Goal: Task Accomplishment & Management: Use online tool/utility

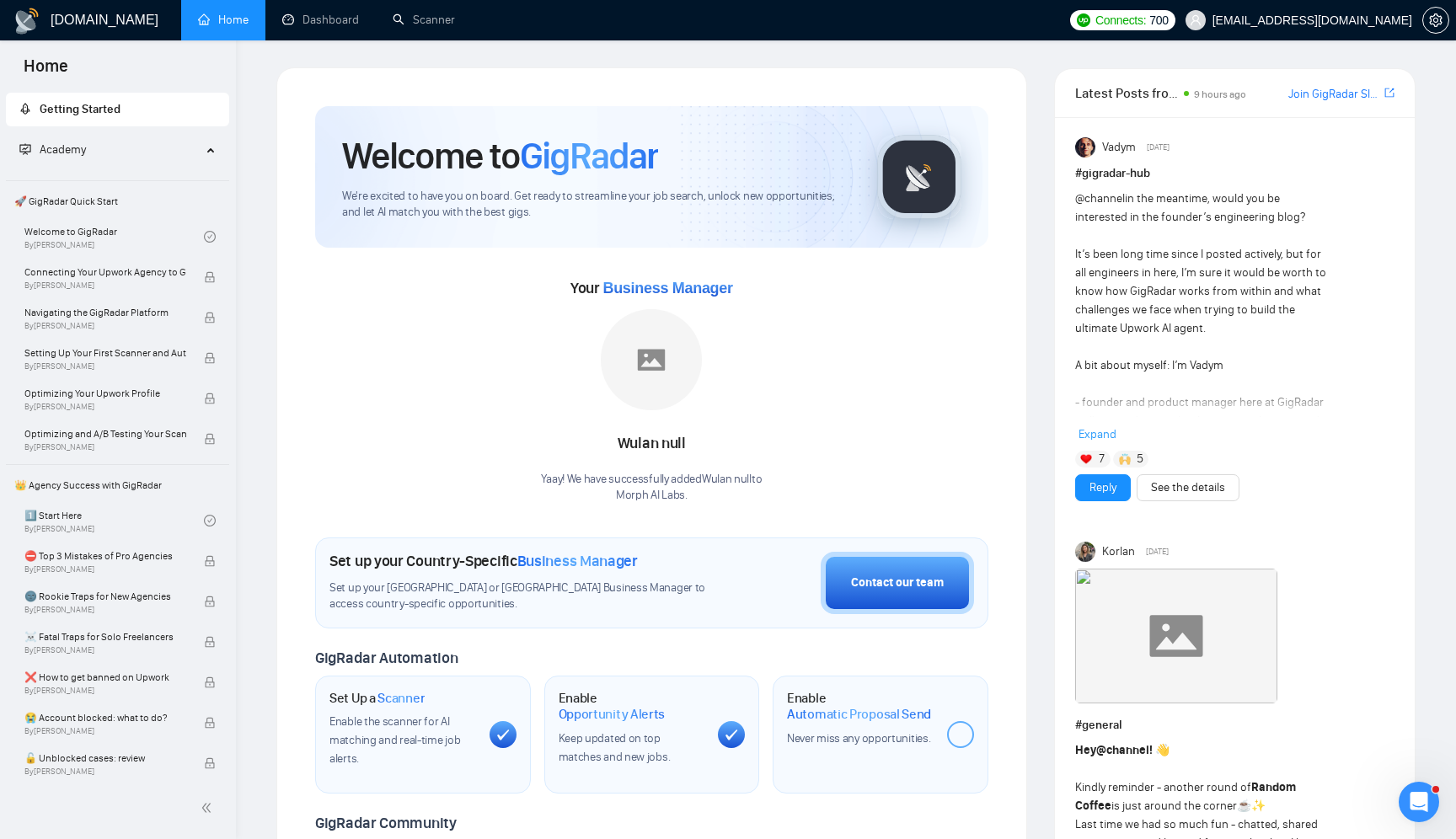
click at [960, 732] on div at bounding box center [960, 735] width 27 height 27
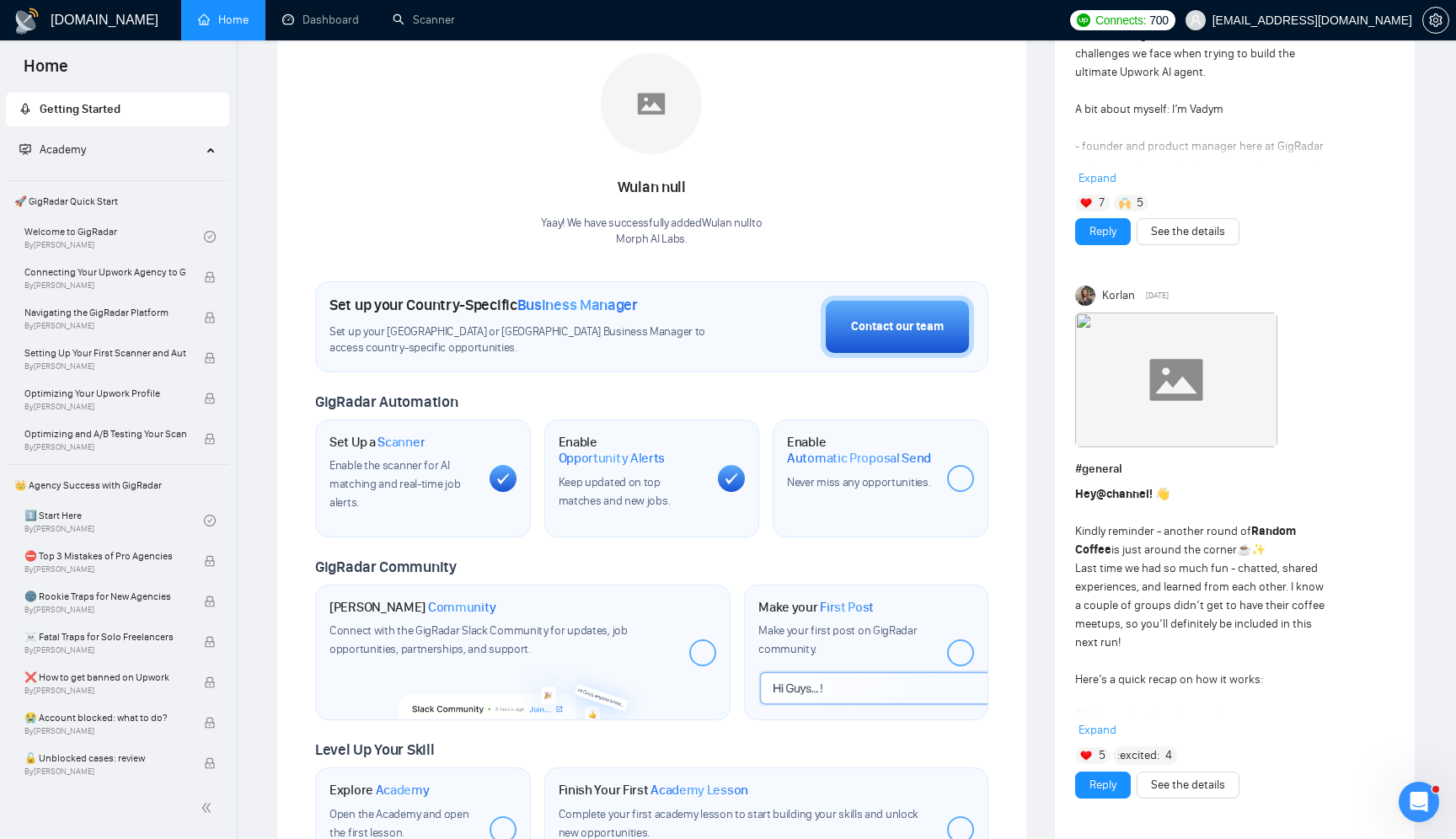
scroll to position [335, 0]
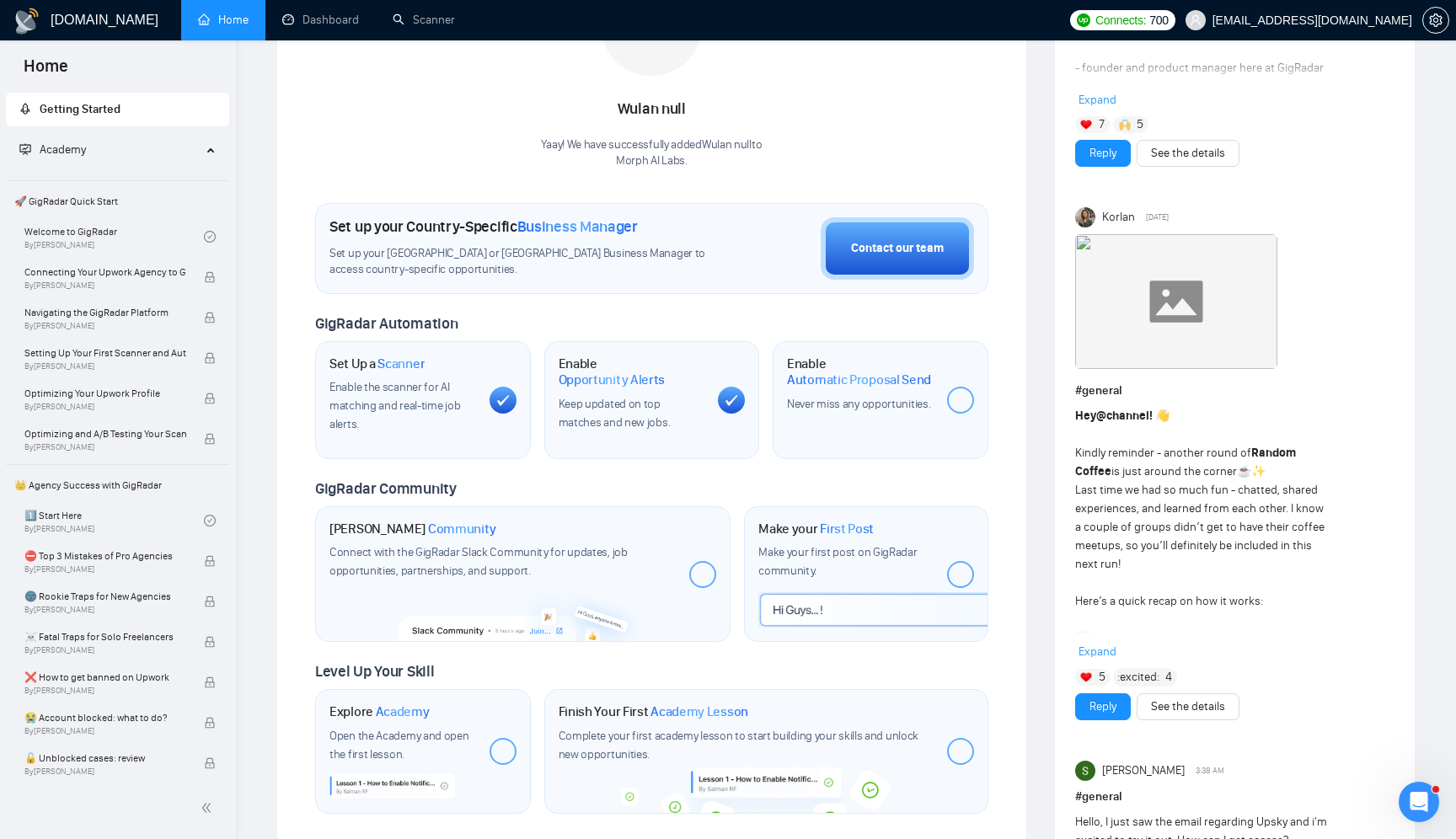
click at [964, 396] on div at bounding box center [960, 400] width 27 height 27
click at [961, 399] on div at bounding box center [960, 400] width 27 height 27
click at [441, 20] on link "Scanner" at bounding box center [424, 20] width 62 height 14
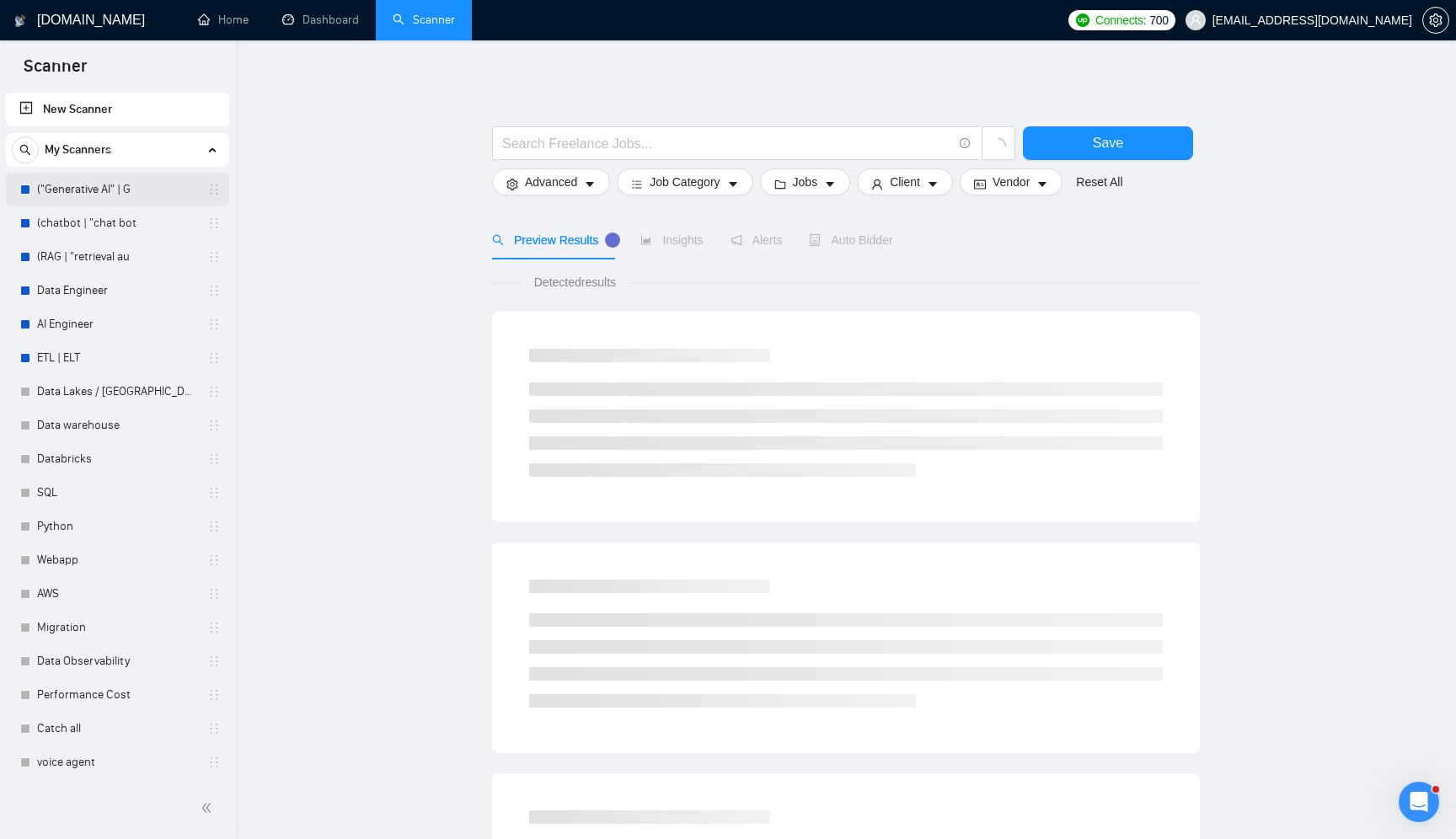
click at [89, 202] on link "("Generative AI" | G" at bounding box center [117, 190] width 160 height 34
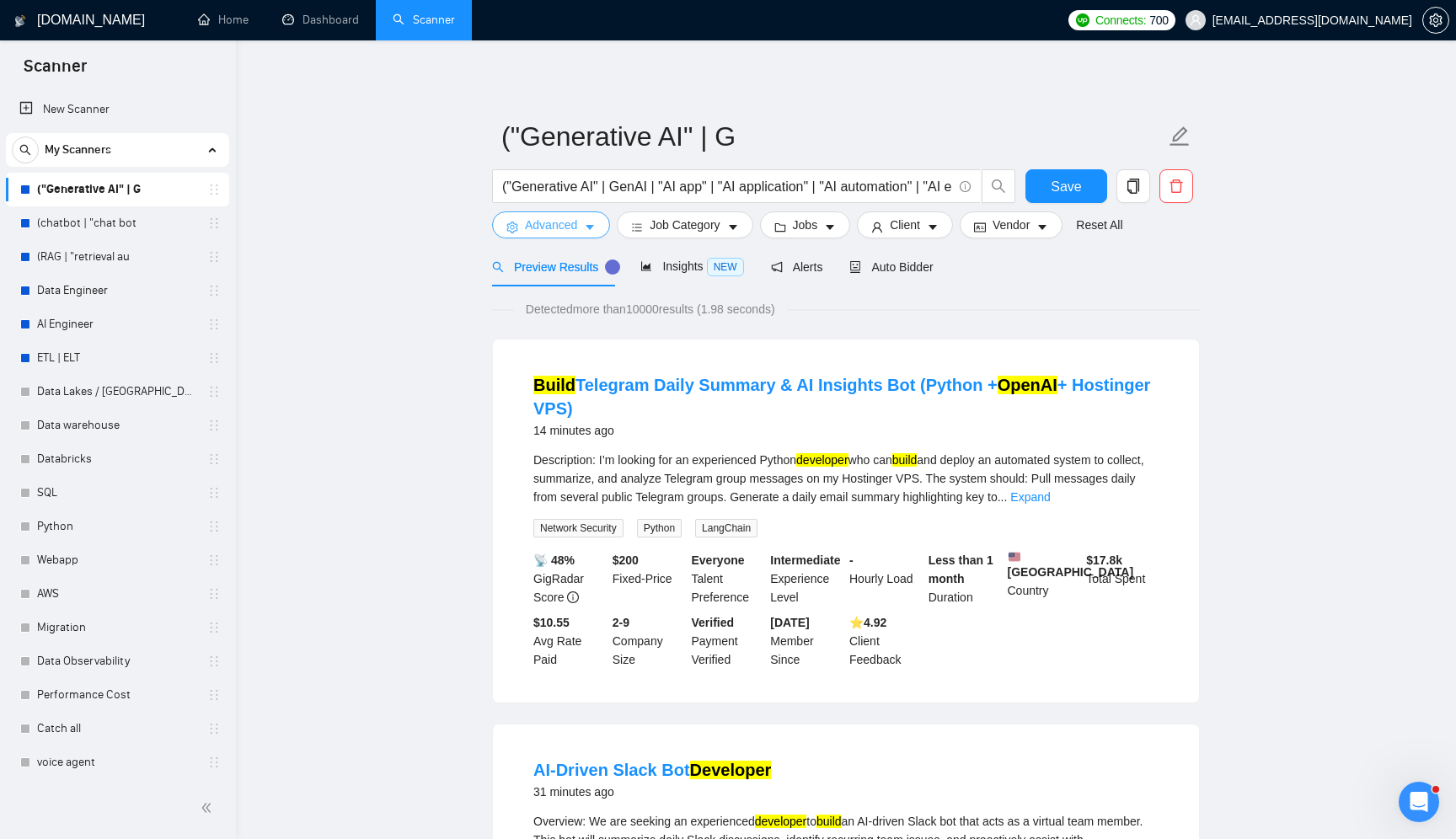
click at [570, 225] on span "Advanced" at bounding box center [551, 224] width 53 height 19
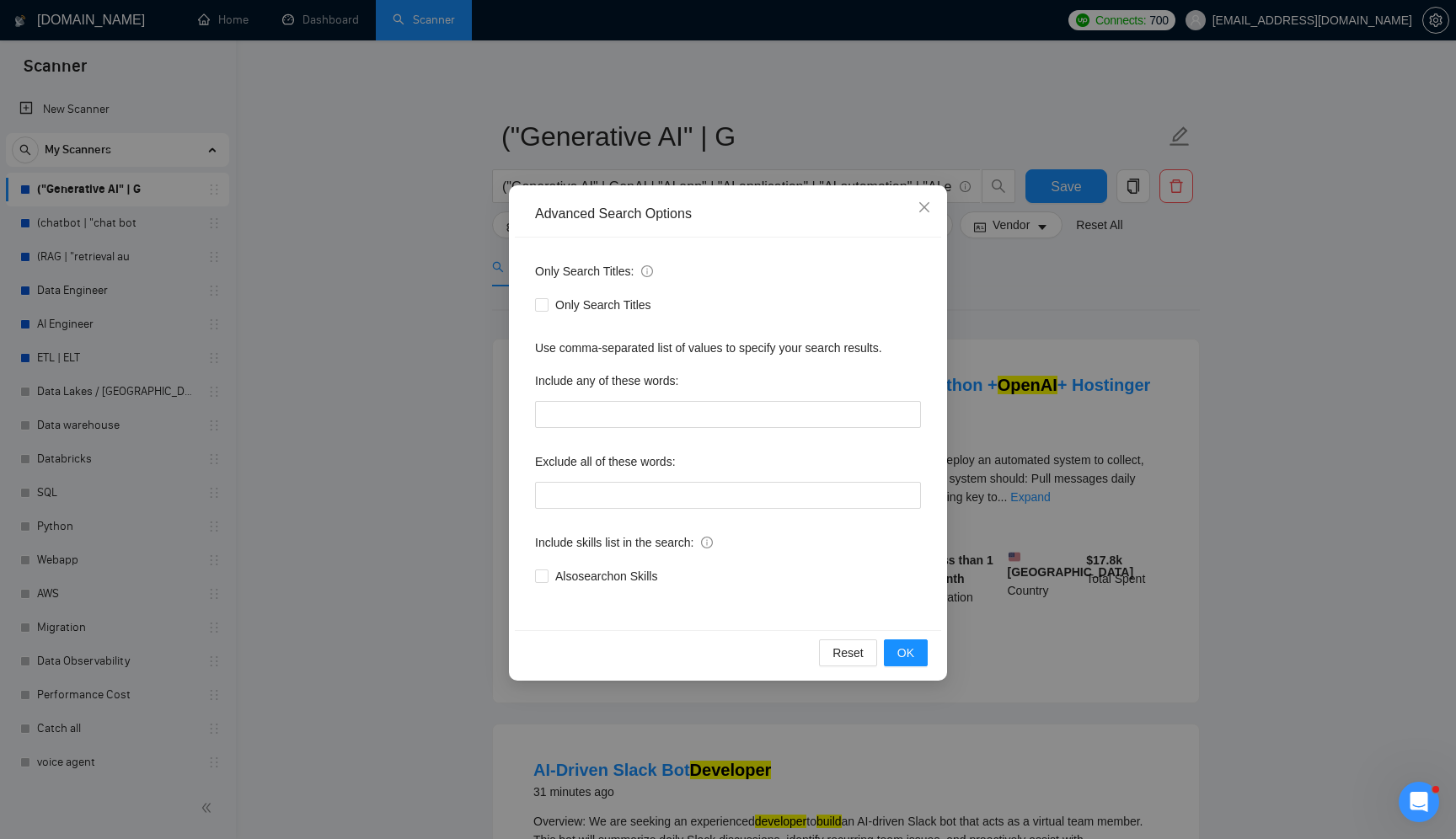
click at [396, 315] on div "Advanced Search Options Only Search Titles: Only Search Titles Use comma-separa…" at bounding box center [728, 419] width 1456 height 839
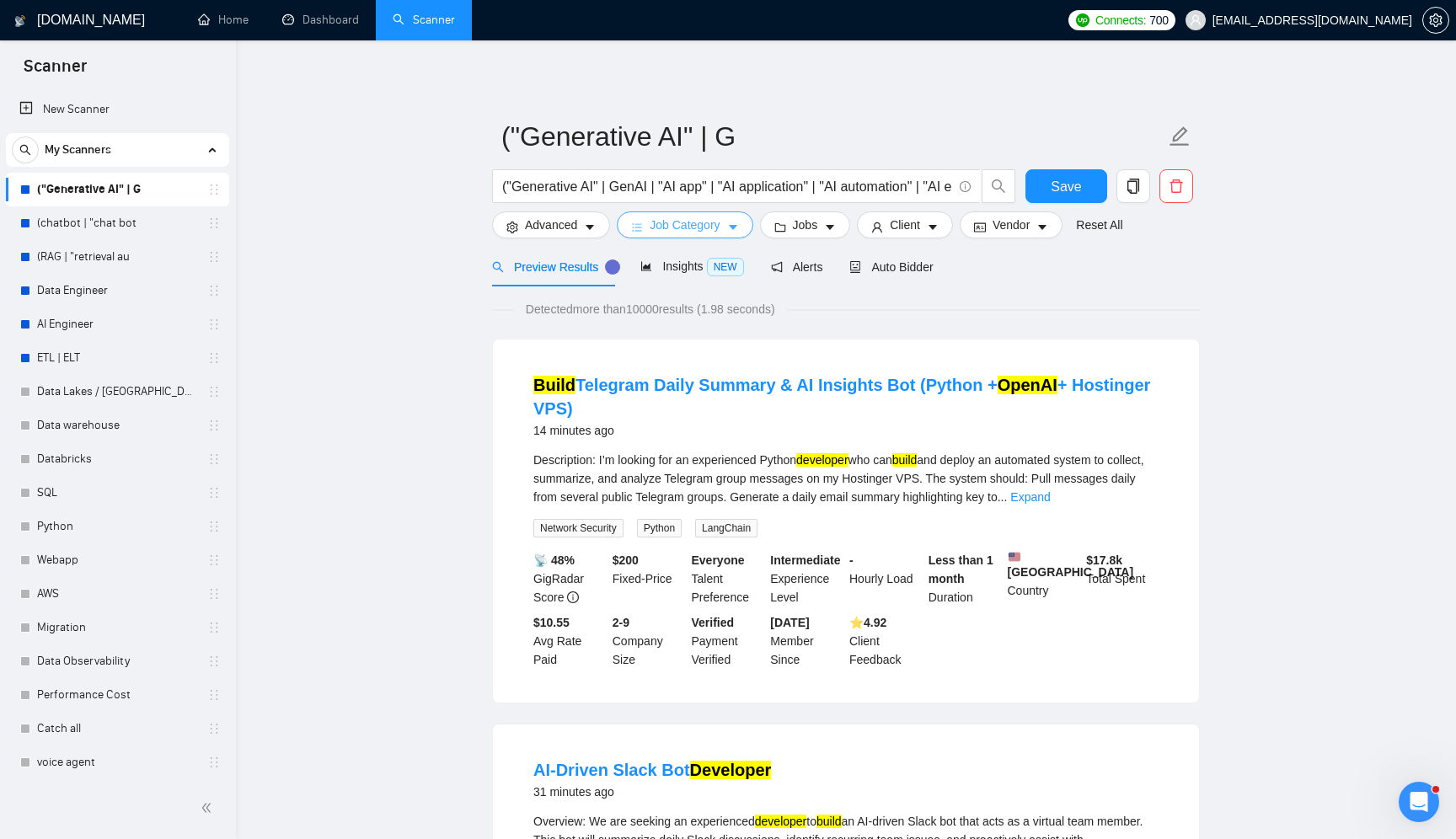
click at [698, 225] on span "Job Category" at bounding box center [684, 224] width 70 height 19
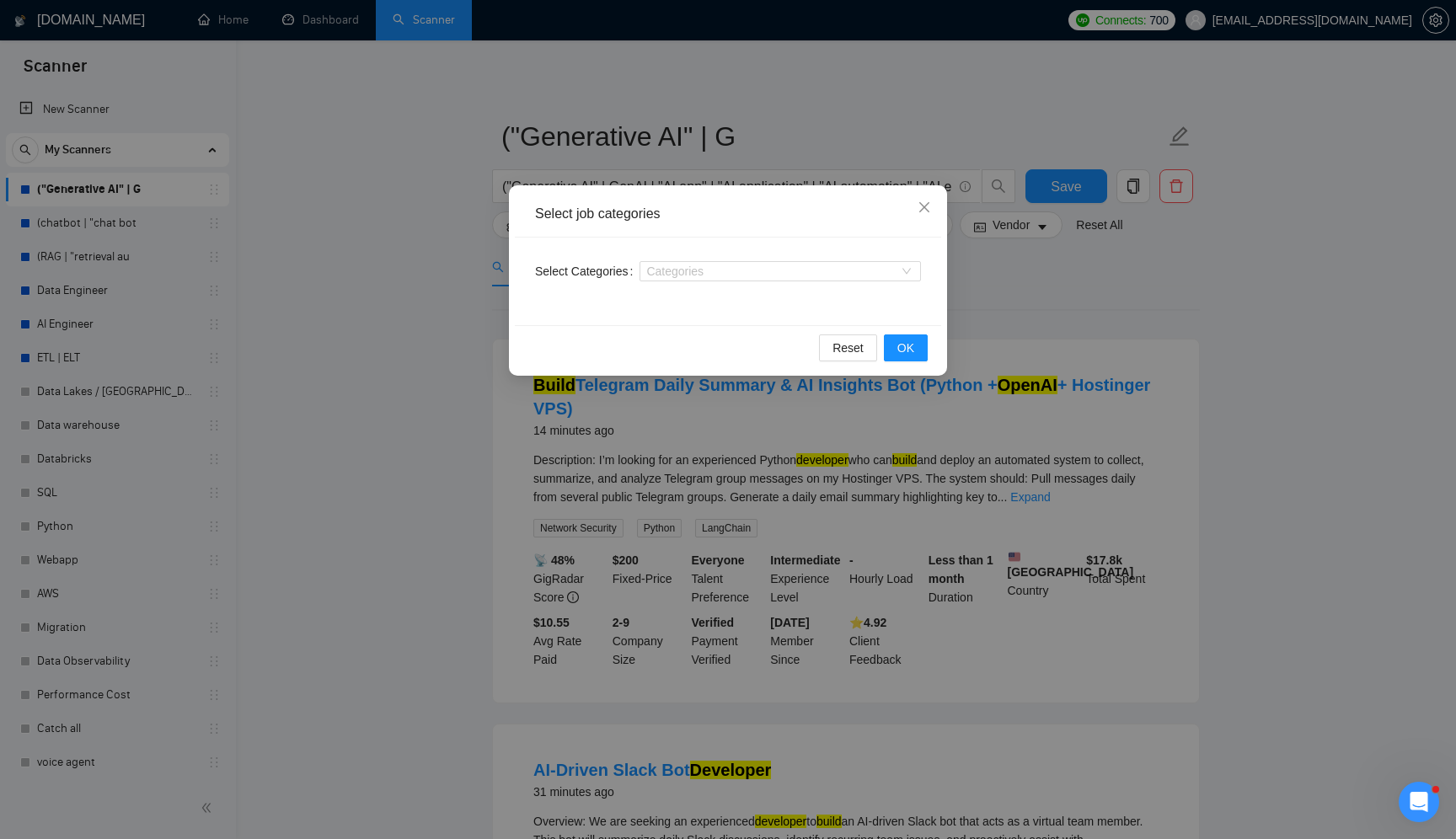
click at [396, 341] on div "Select job categories Select Categories Categories Reset OK" at bounding box center [728, 419] width 1456 height 839
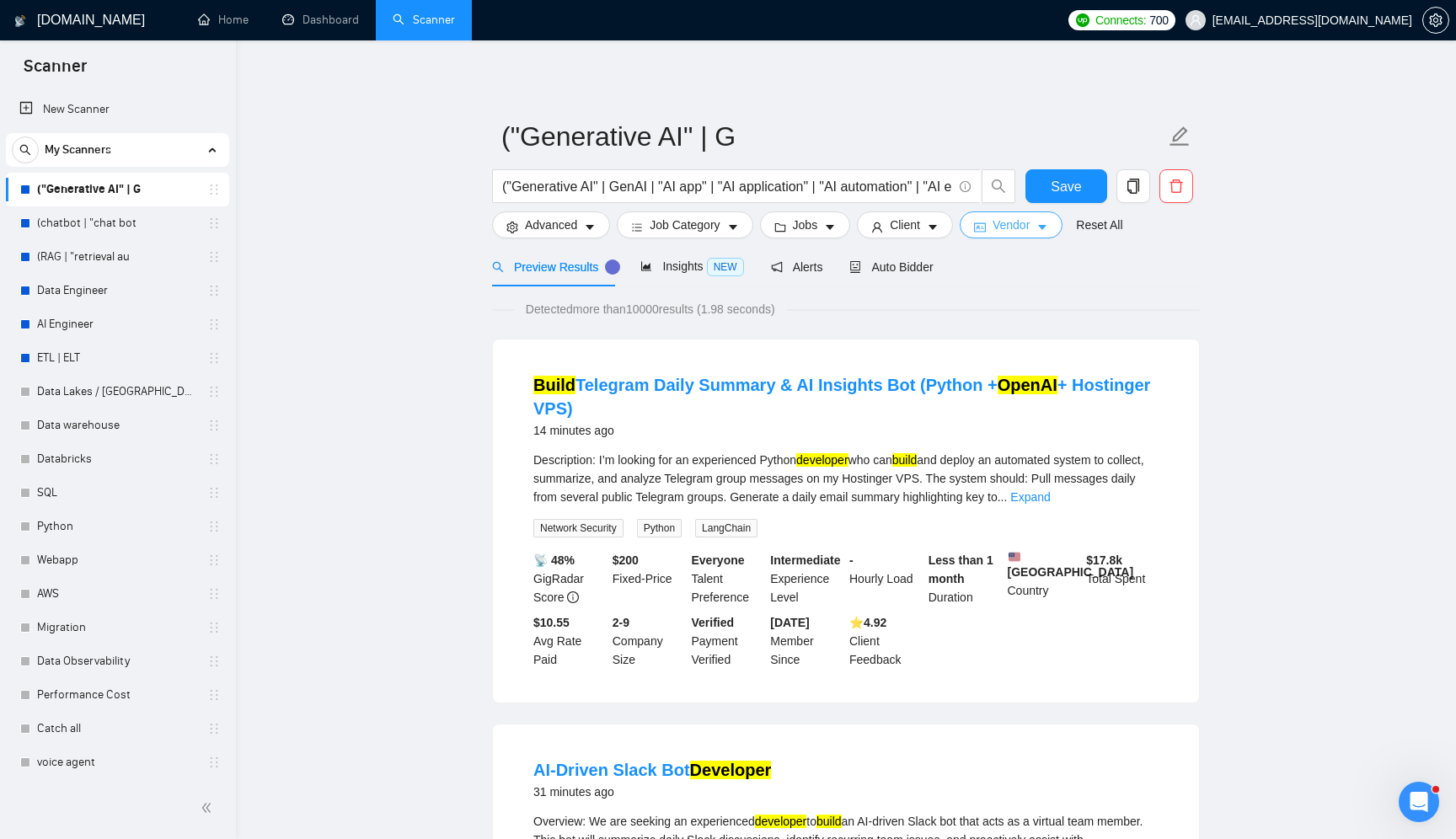
click at [999, 223] on span "Vendor" at bounding box center [1011, 224] width 37 height 19
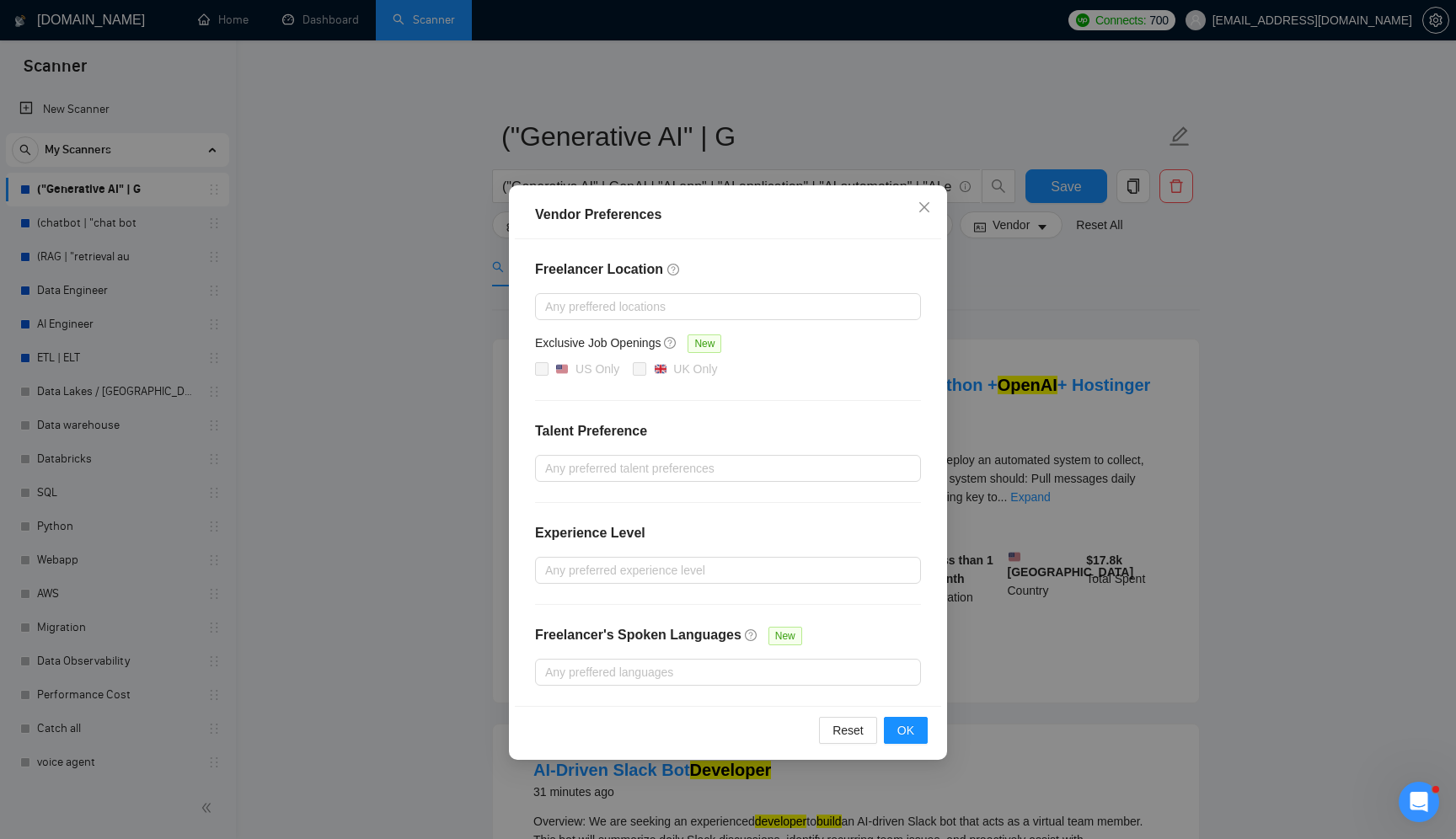
click at [339, 482] on div "Vendor Preferences Freelancer Location Any preffered locations Exclusive Job Op…" at bounding box center [728, 419] width 1456 height 839
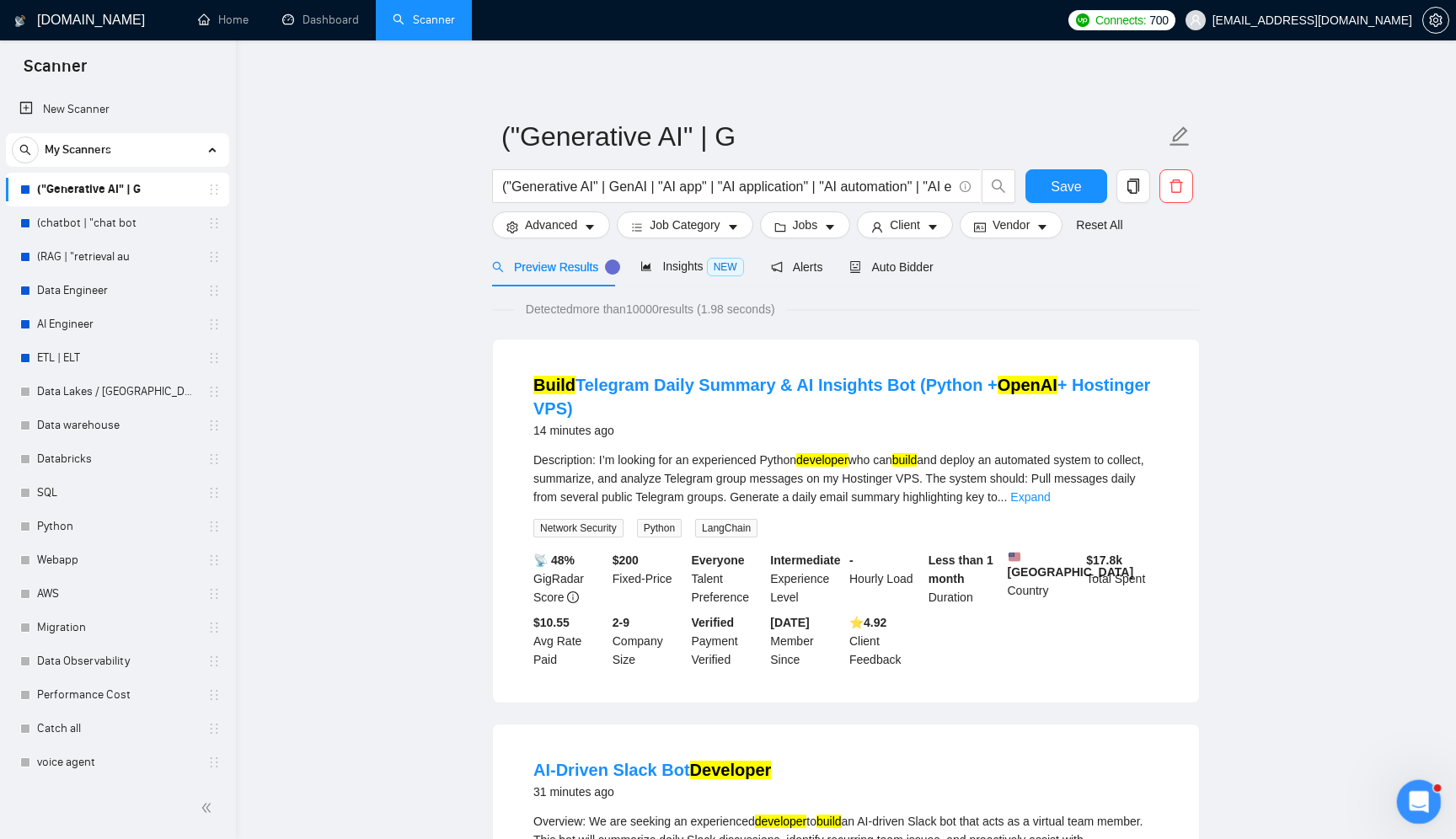
click at [1403, 813] on div "Open Intercom Messenger" at bounding box center [1416, 799] width 55 height 55
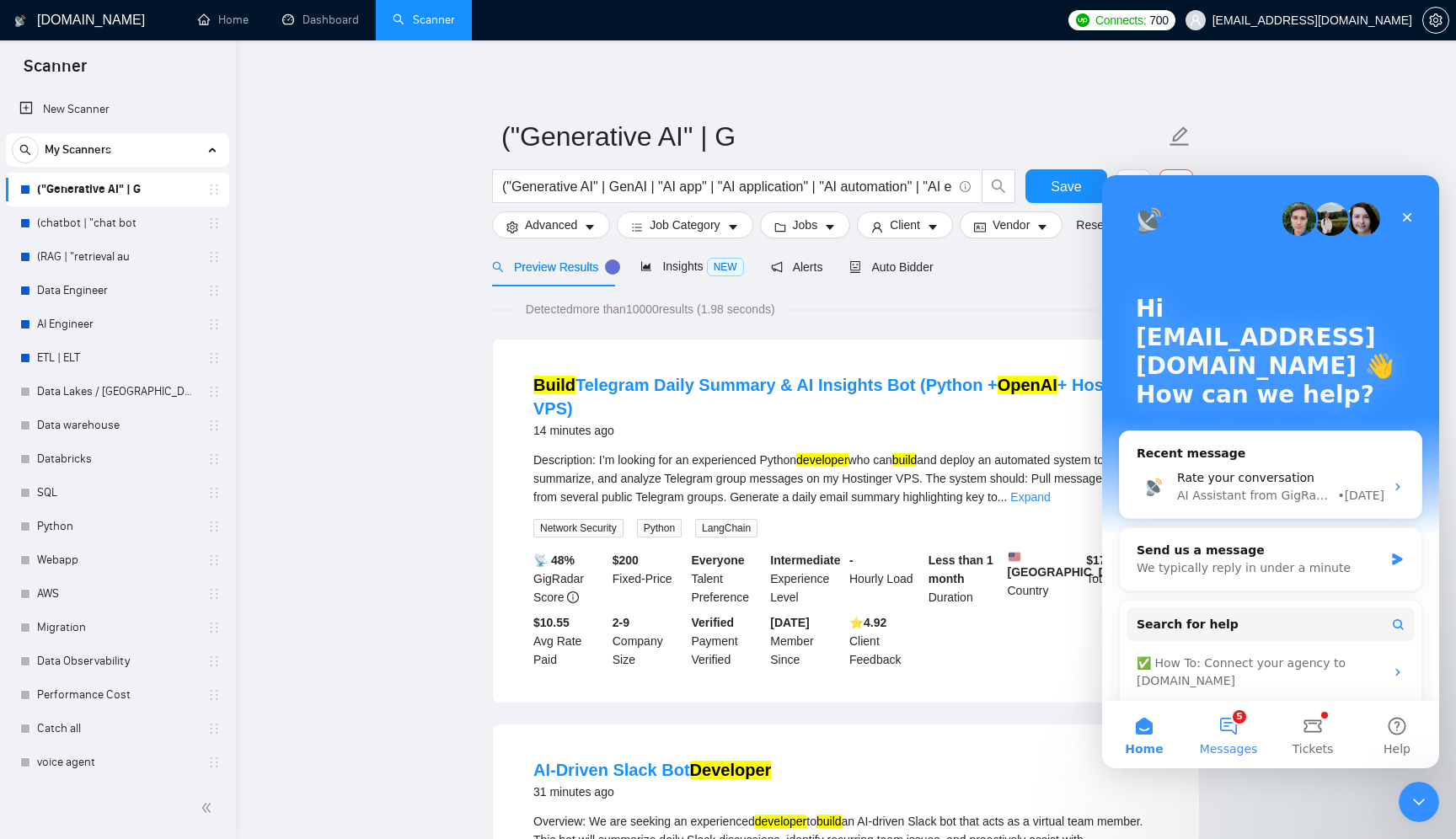
click at [1242, 731] on button "5 Messages" at bounding box center [1228, 735] width 85 height 68
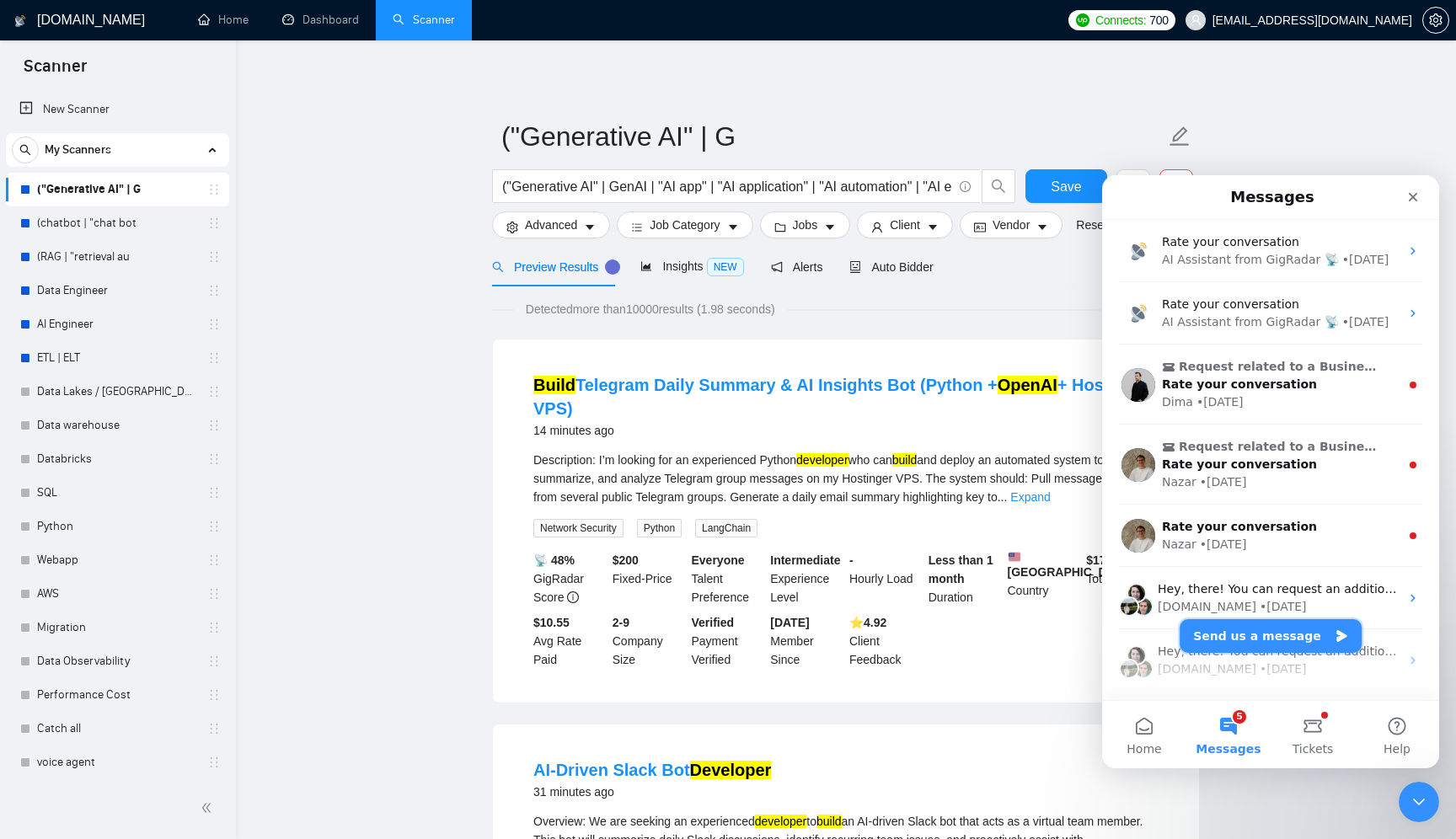
click at [1245, 633] on button "Send us a message" at bounding box center [1271, 636] width 182 height 34
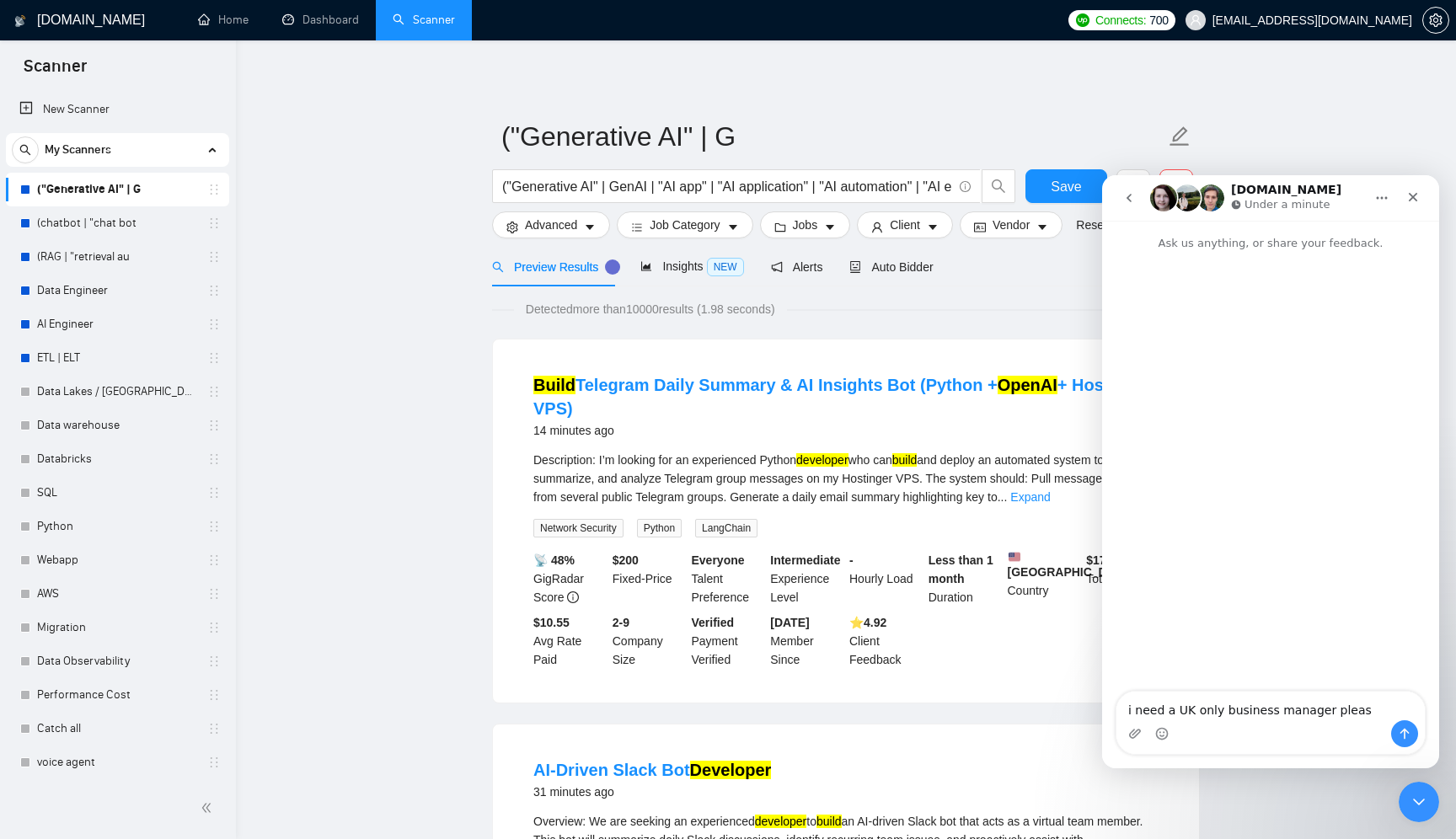
type textarea "i need a UK only business manager please"
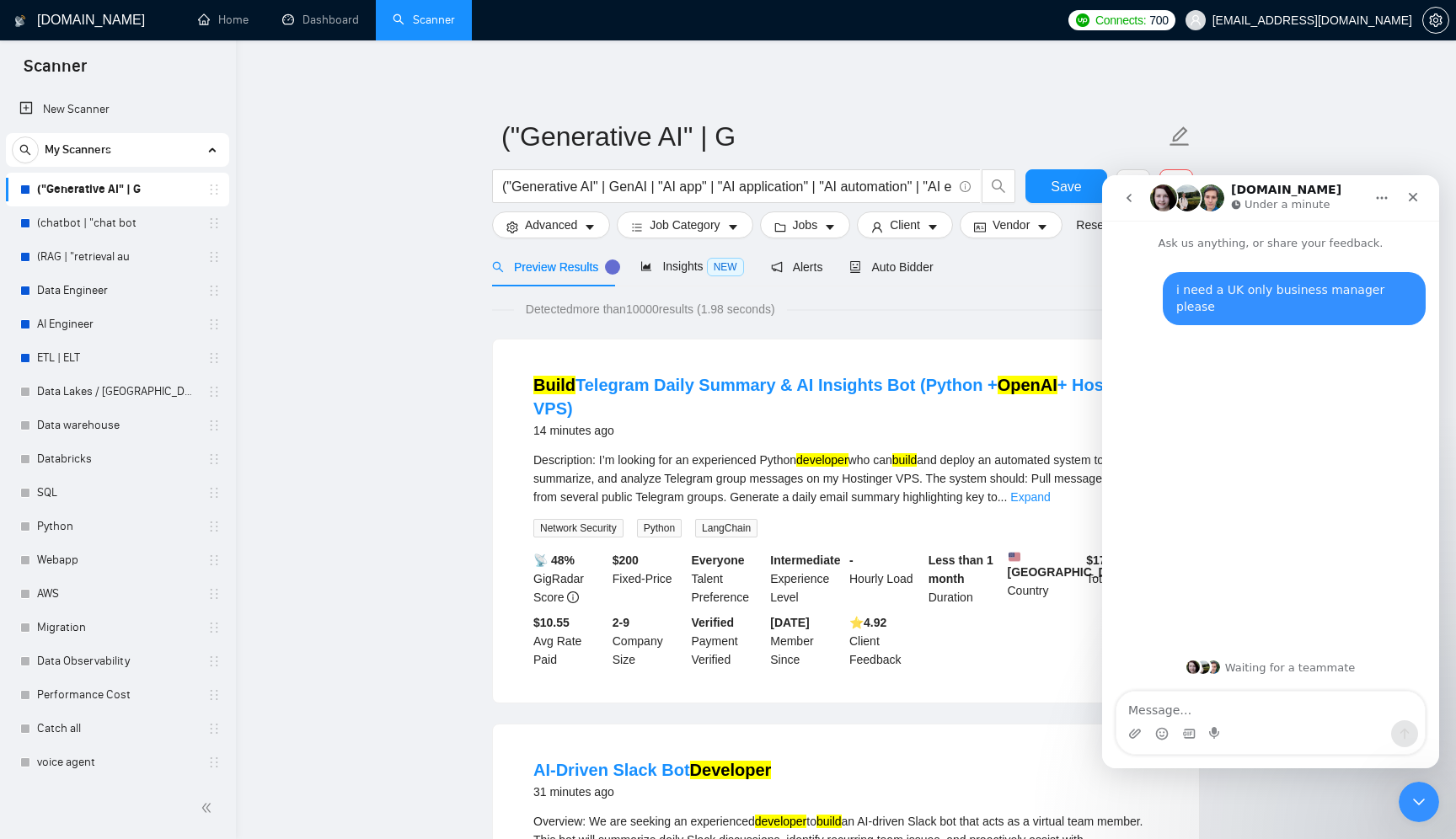
click at [923, 348] on div "Build Telegram Daily Summary & AI Insights Bot (Python + OpenAI + Hostinger VPS…" at bounding box center [845, 521] width 706 height 363
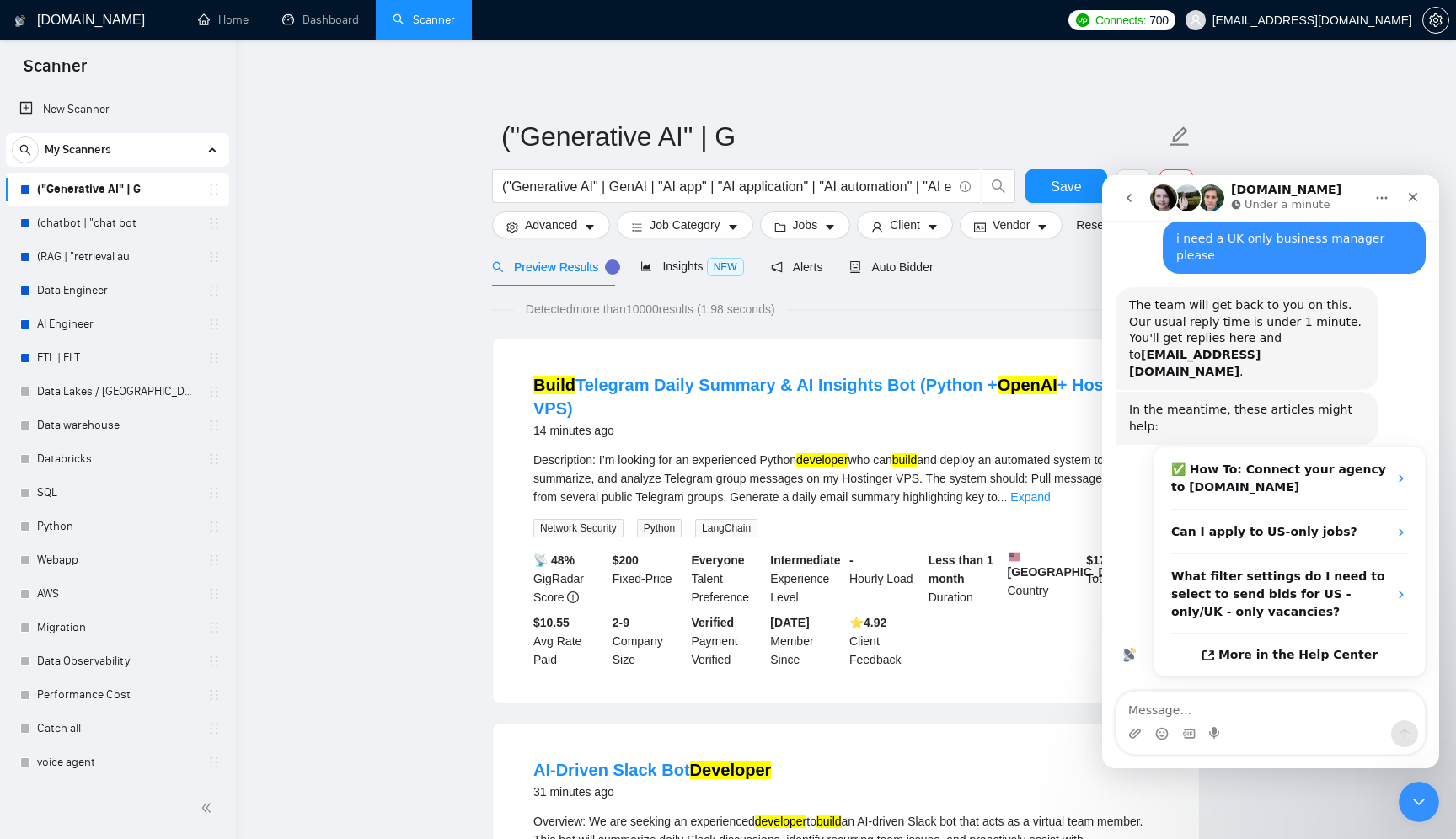
scroll to position [52, 0]
click at [933, 267] on span "Auto Bidder" at bounding box center [891, 267] width 84 height 13
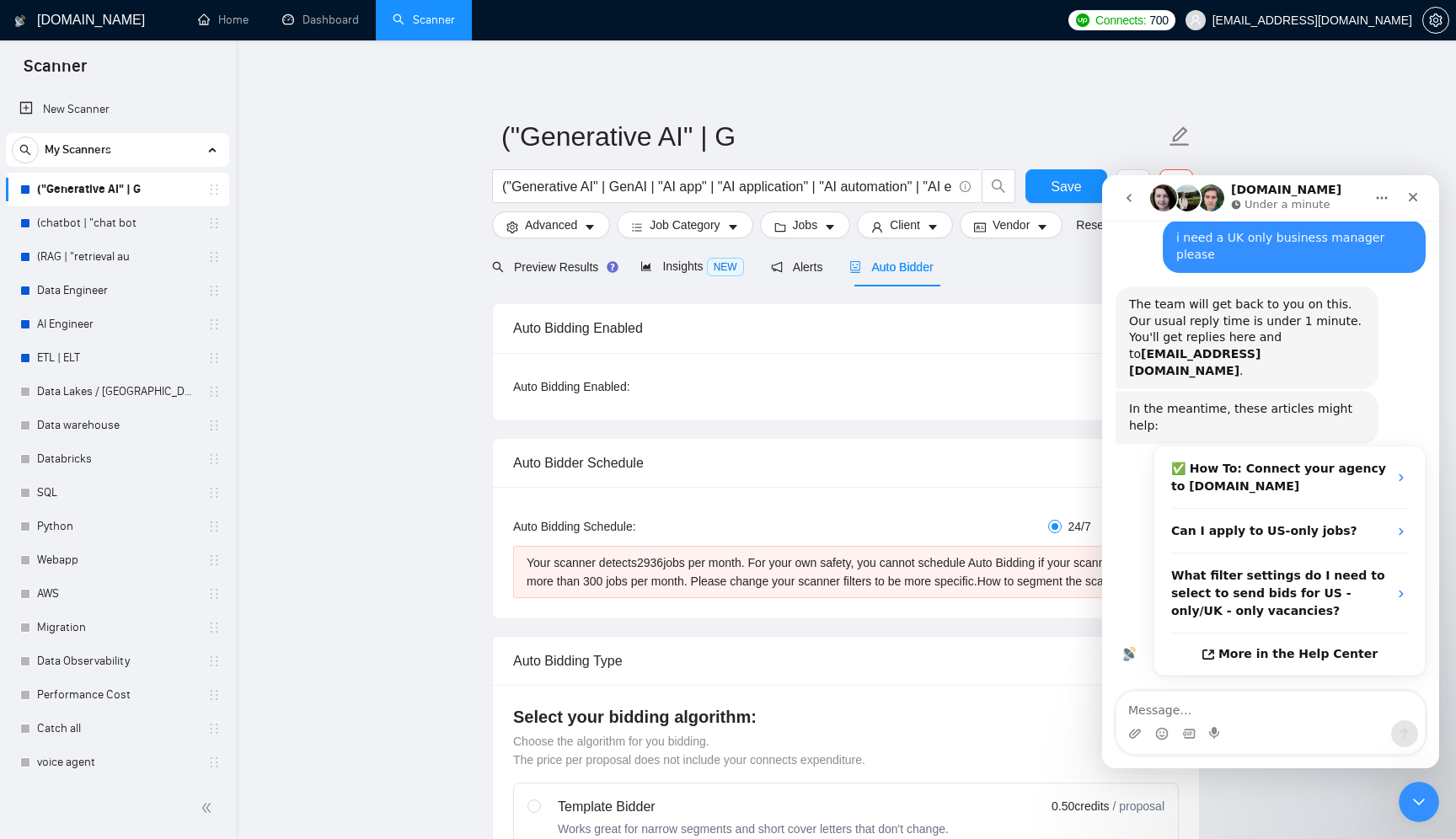
click at [1045, 264] on div "Preview Results Insights NEW Alerts Auto Bidder" at bounding box center [845, 266] width 708 height 40
click at [1330, 191] on div "GigRadar.io Under a minute" at bounding box center [1257, 198] width 214 height 29
click at [1421, 806] on icon "Close Intercom Messenger" at bounding box center [1416, 799] width 20 height 20
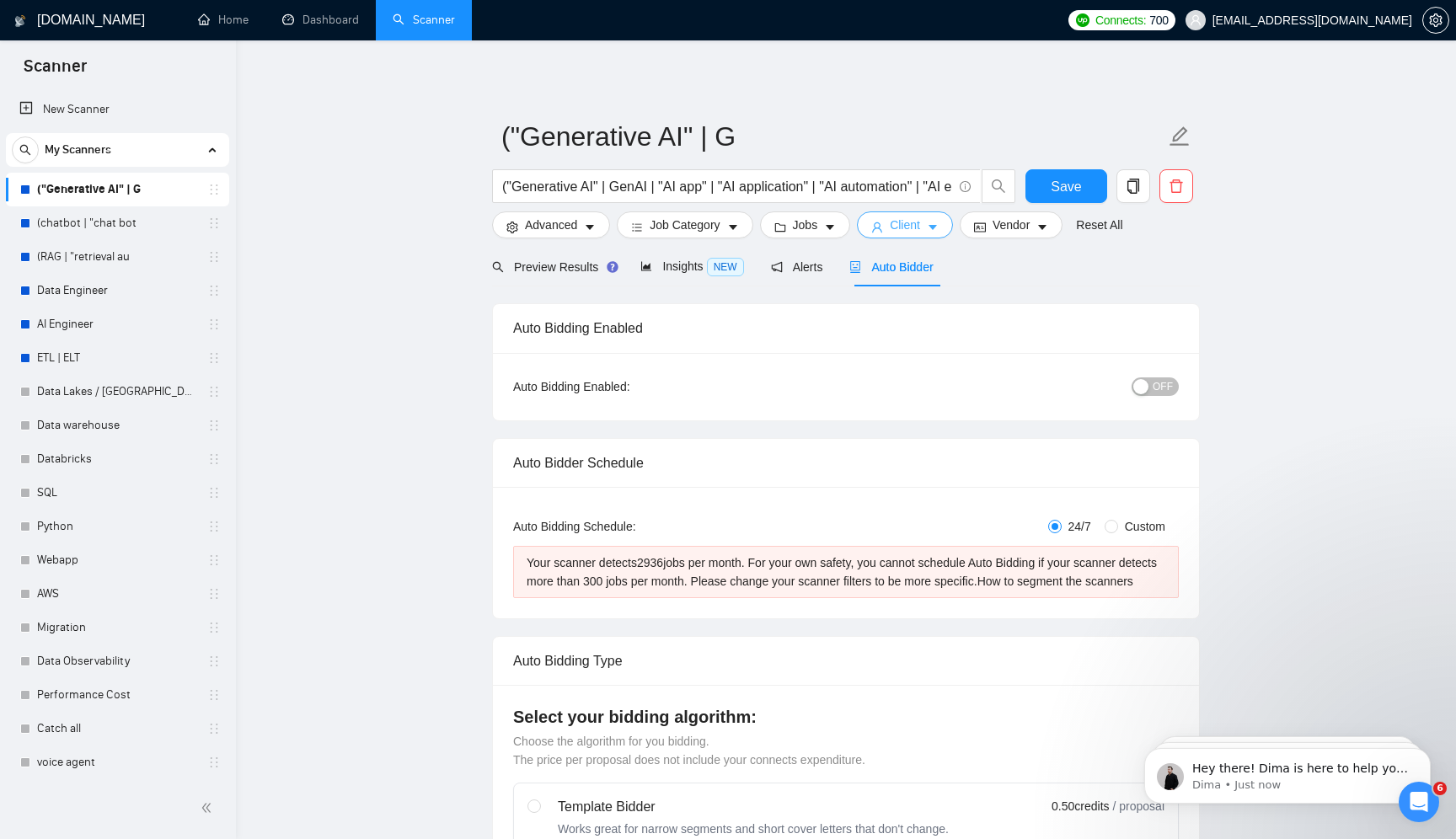
click at [883, 225] on icon "user" at bounding box center [877, 227] width 12 height 12
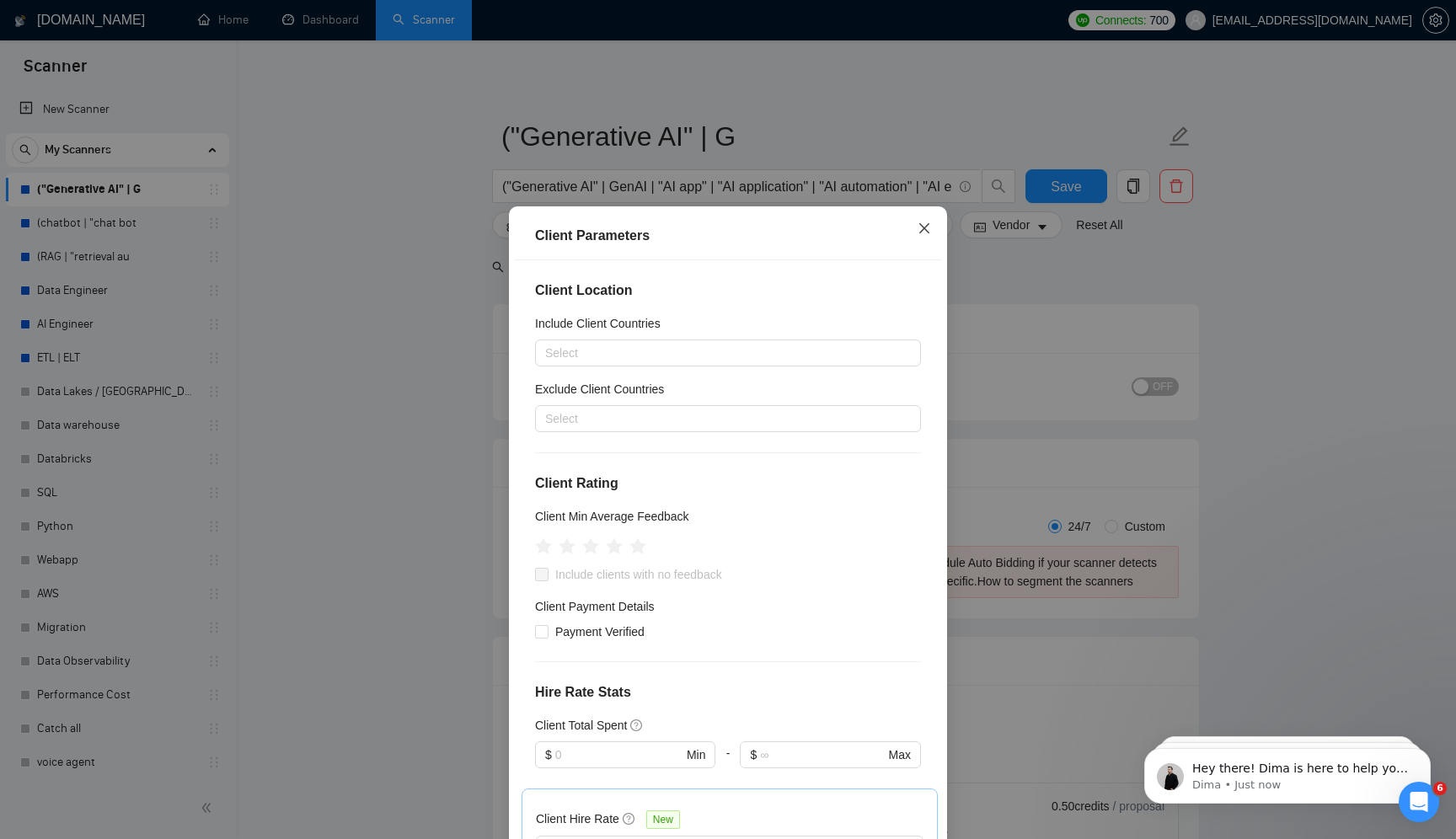
click at [913, 230] on span "Close" at bounding box center [924, 229] width 45 height 45
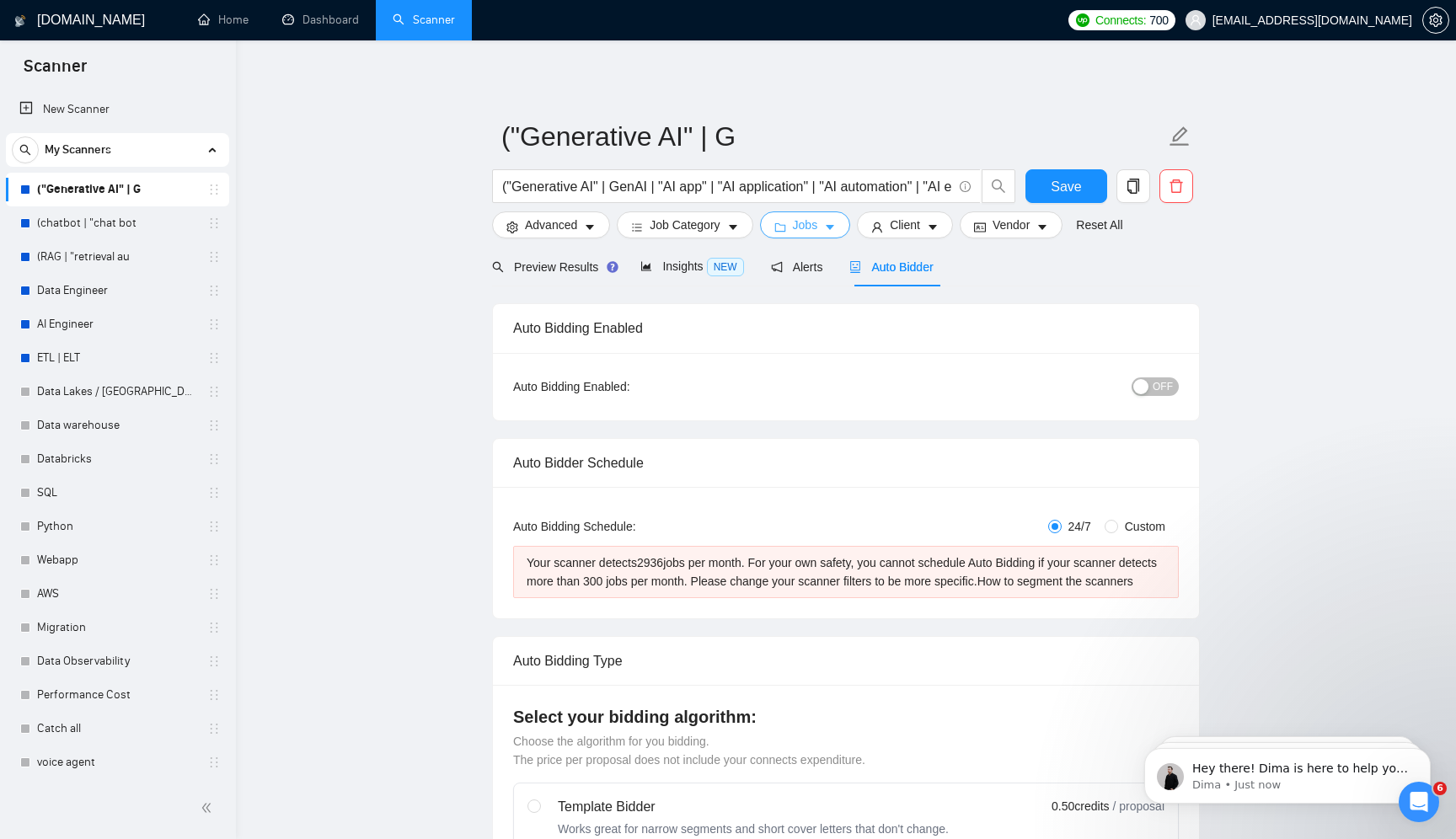
click at [798, 231] on span "Jobs" at bounding box center [805, 224] width 25 height 19
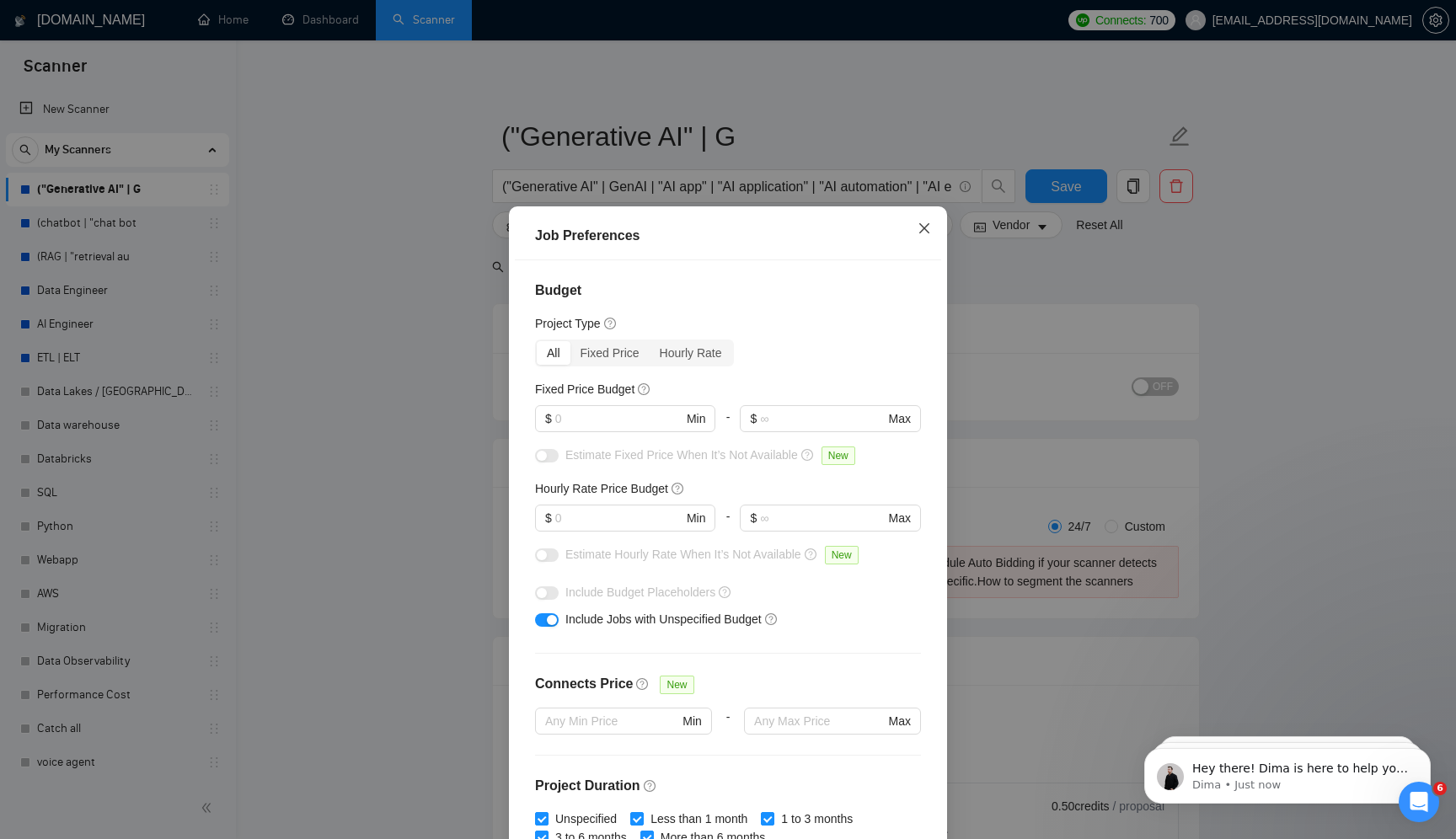
click at [919, 230] on icon "close" at bounding box center [924, 228] width 13 height 13
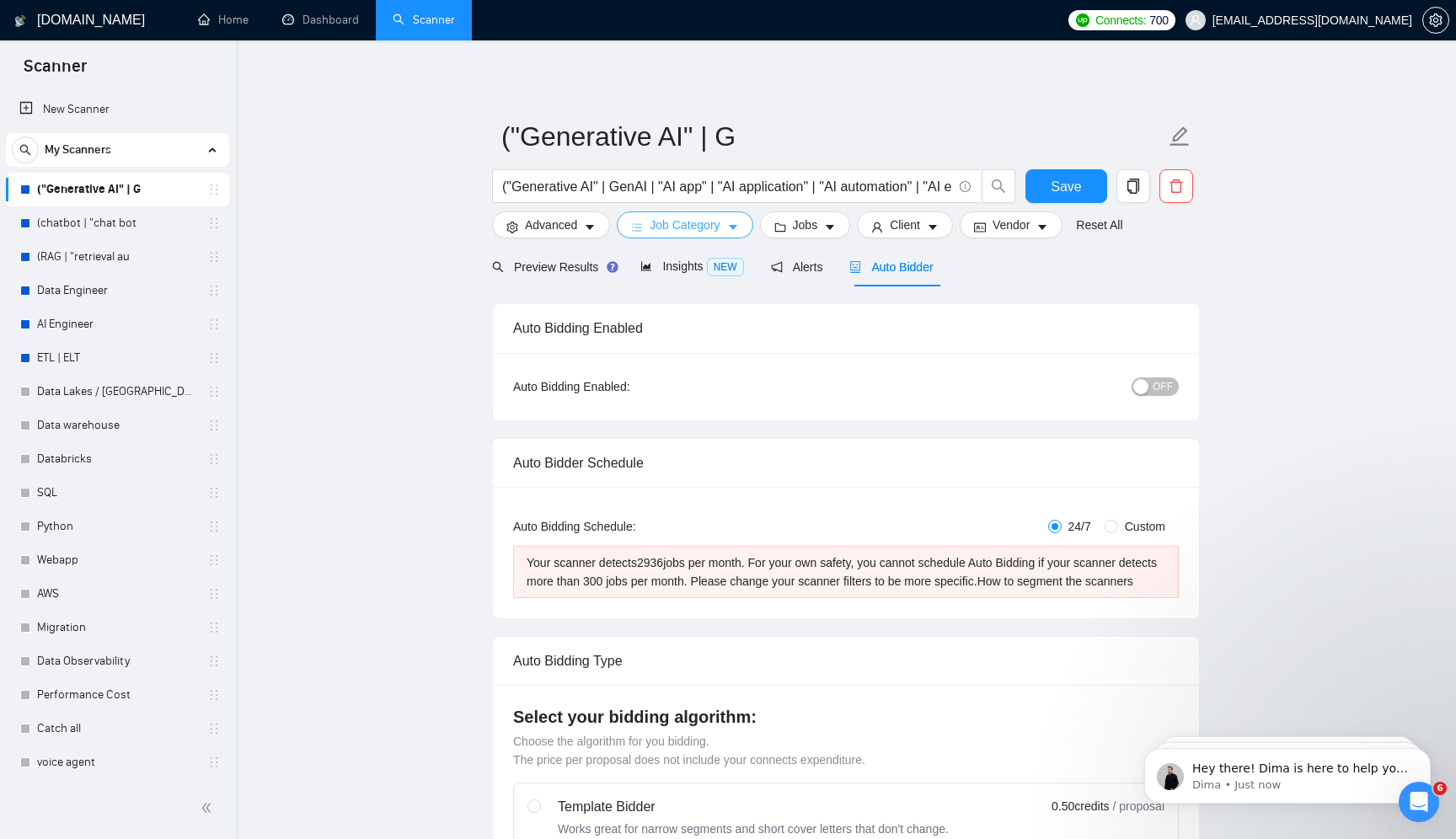
click at [718, 234] on button "Job Category" at bounding box center [684, 225] width 135 height 27
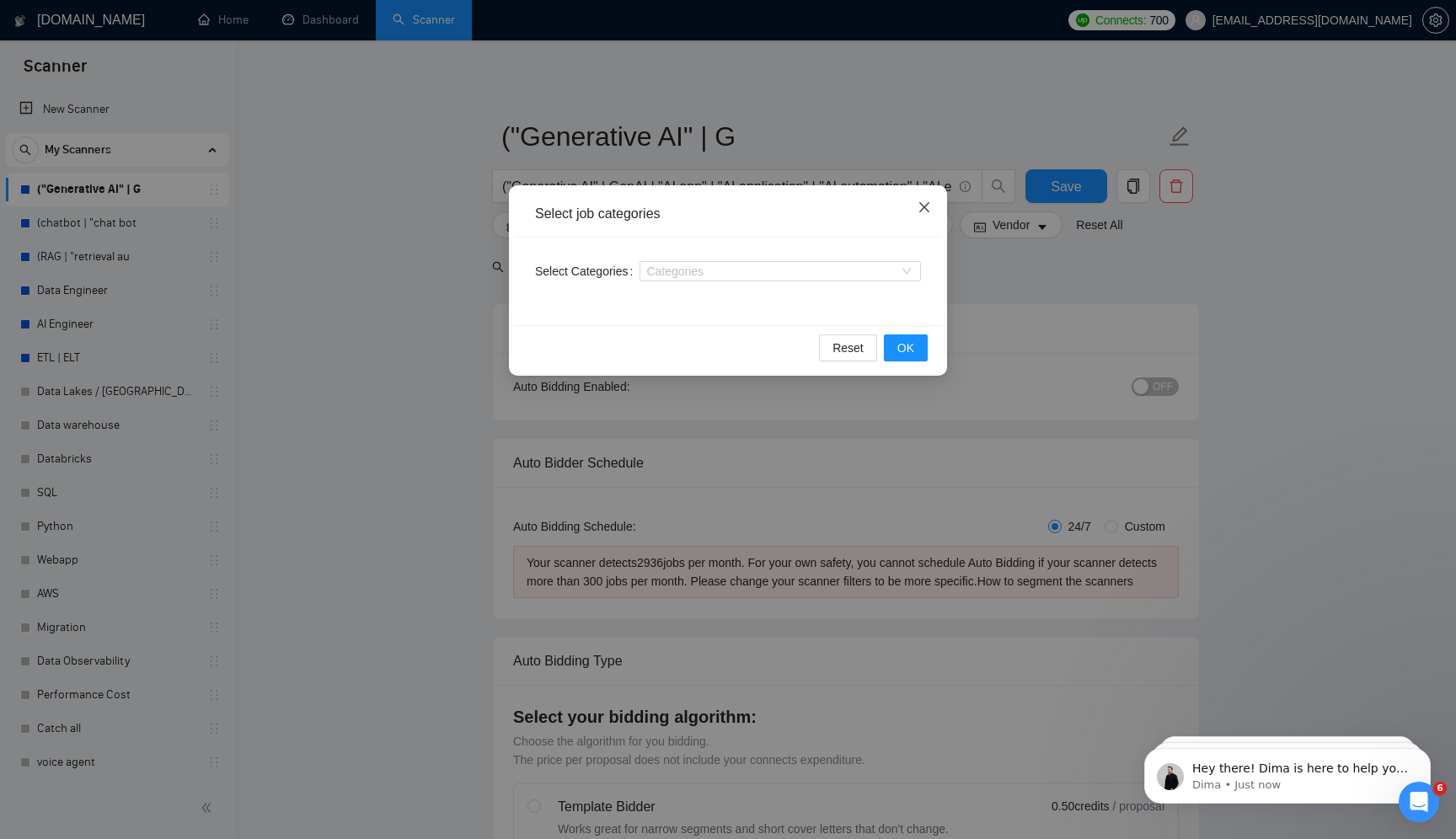
click at [915, 198] on span "Close" at bounding box center [924, 207] width 45 height 45
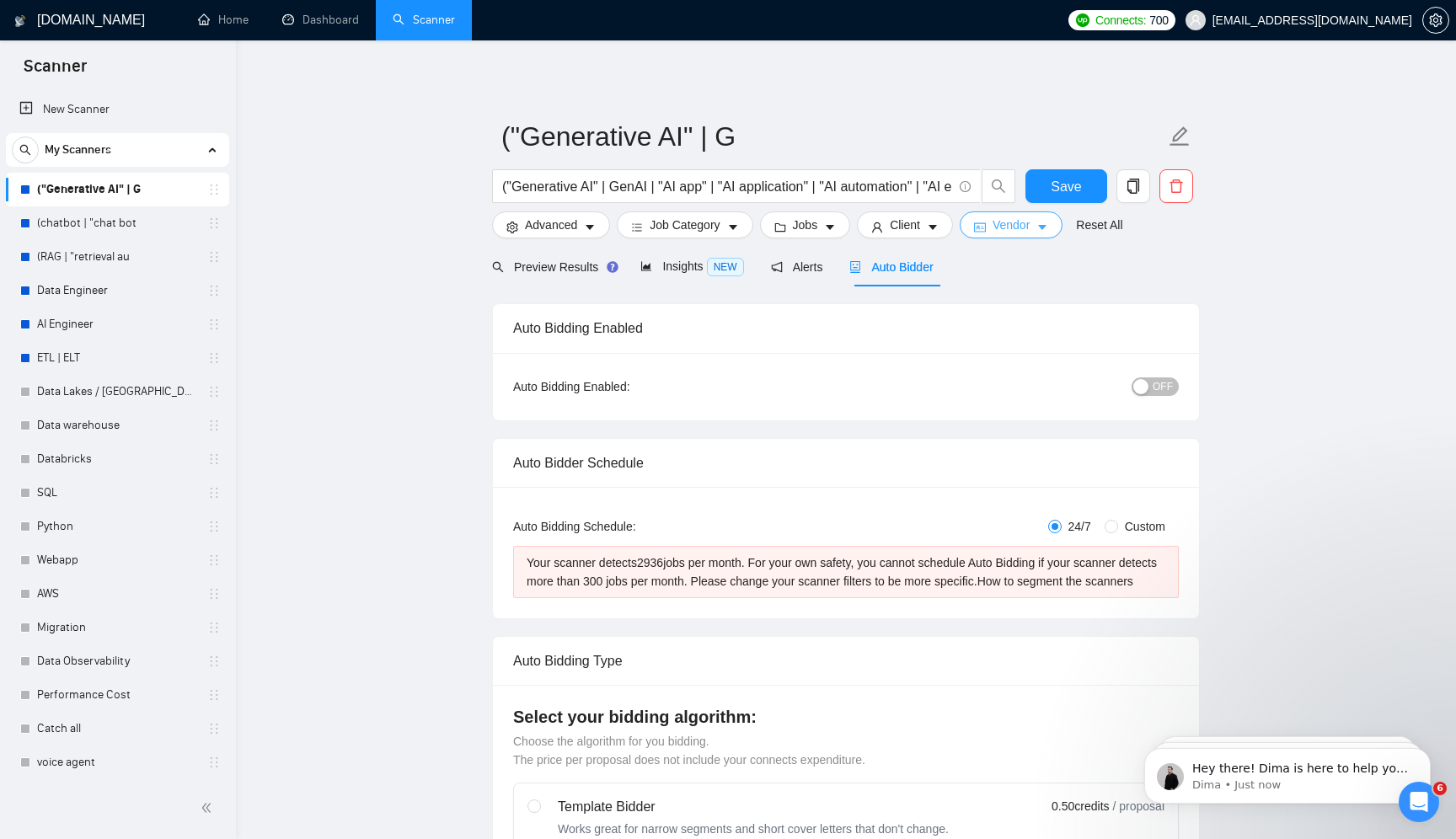
click at [1022, 222] on span "Vendor" at bounding box center [1011, 224] width 37 height 19
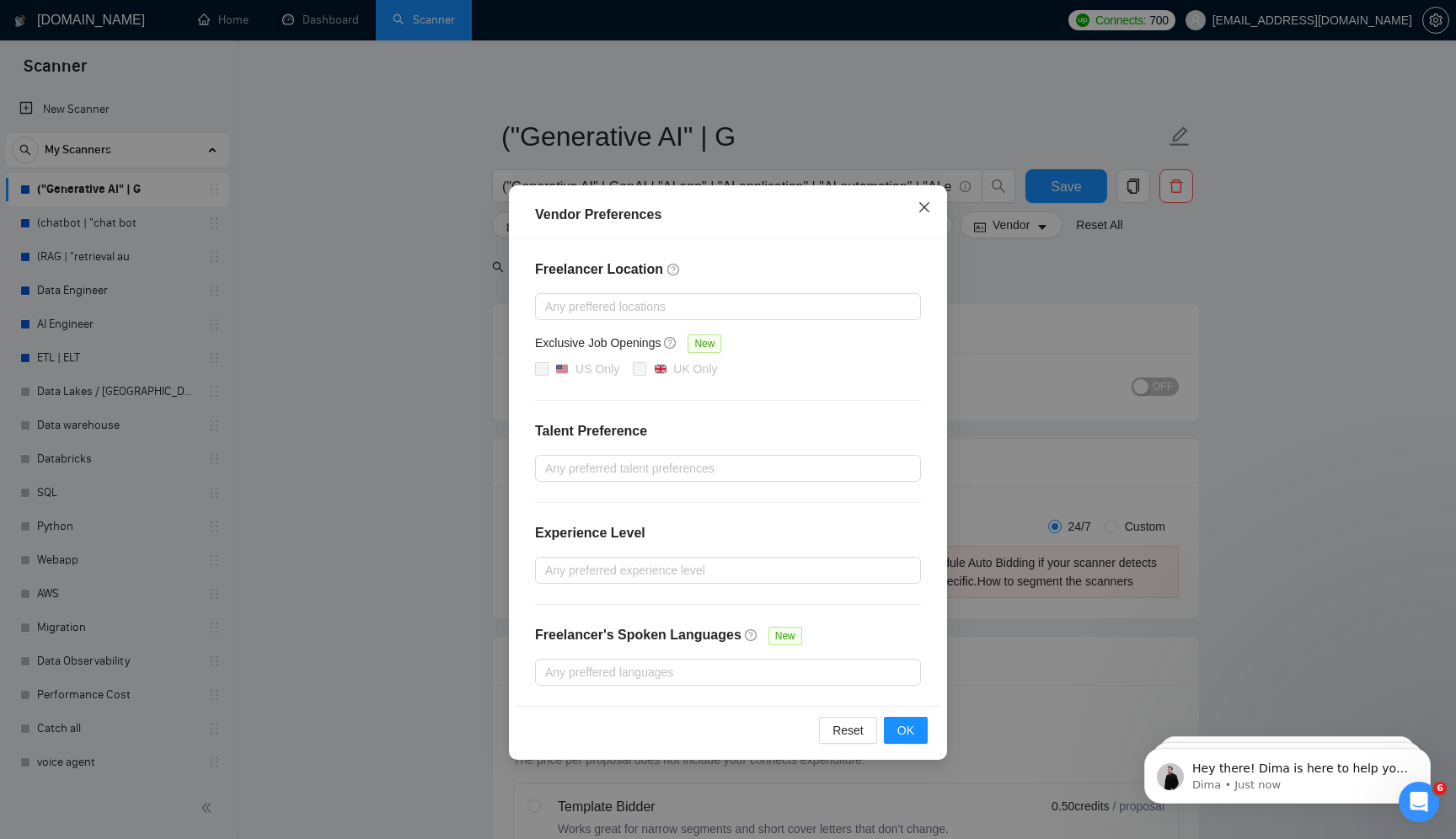
click at [927, 209] on icon "close" at bounding box center [924, 206] width 13 height 13
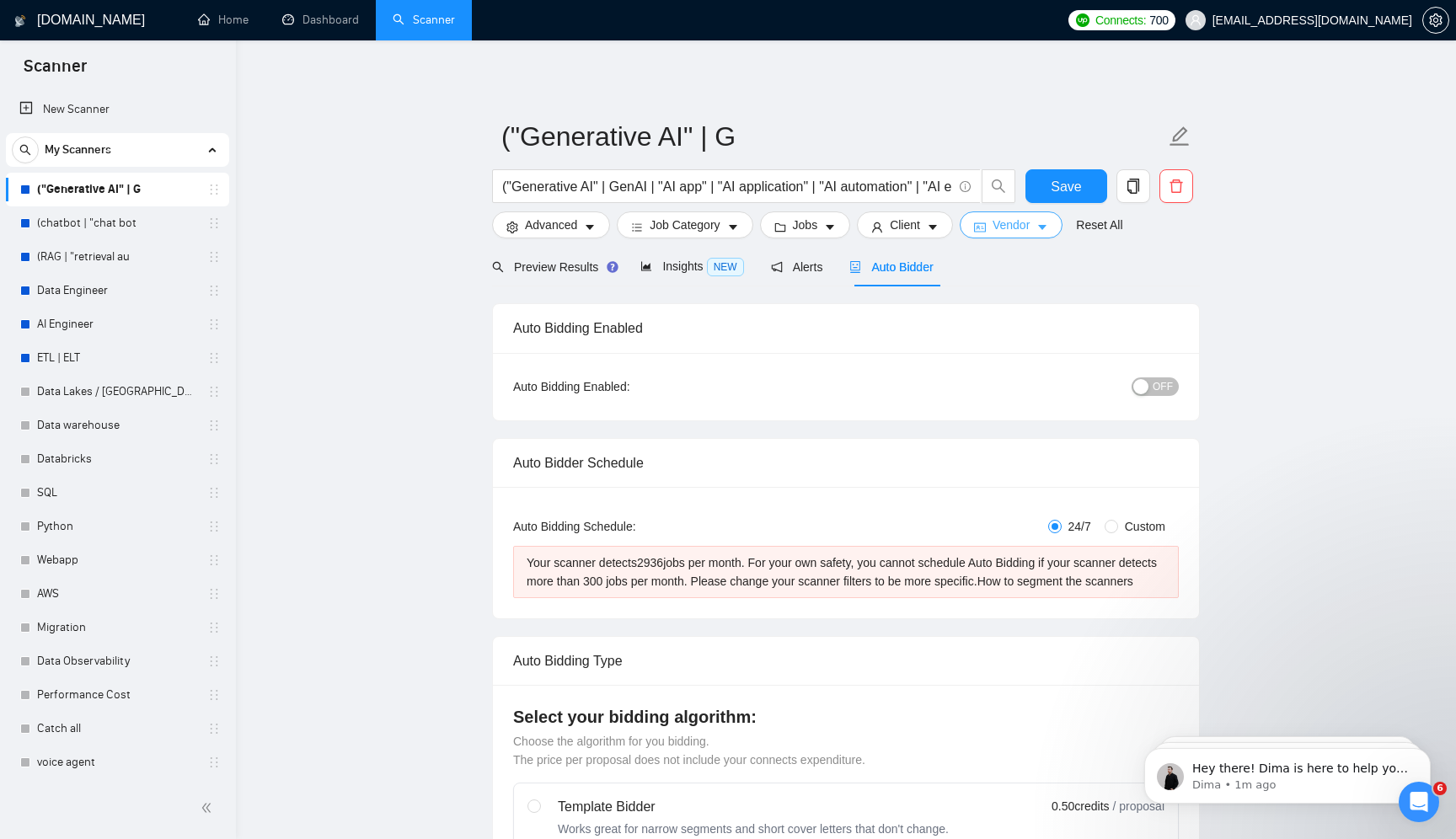
click at [1011, 225] on span "Vendor" at bounding box center [1011, 224] width 37 height 19
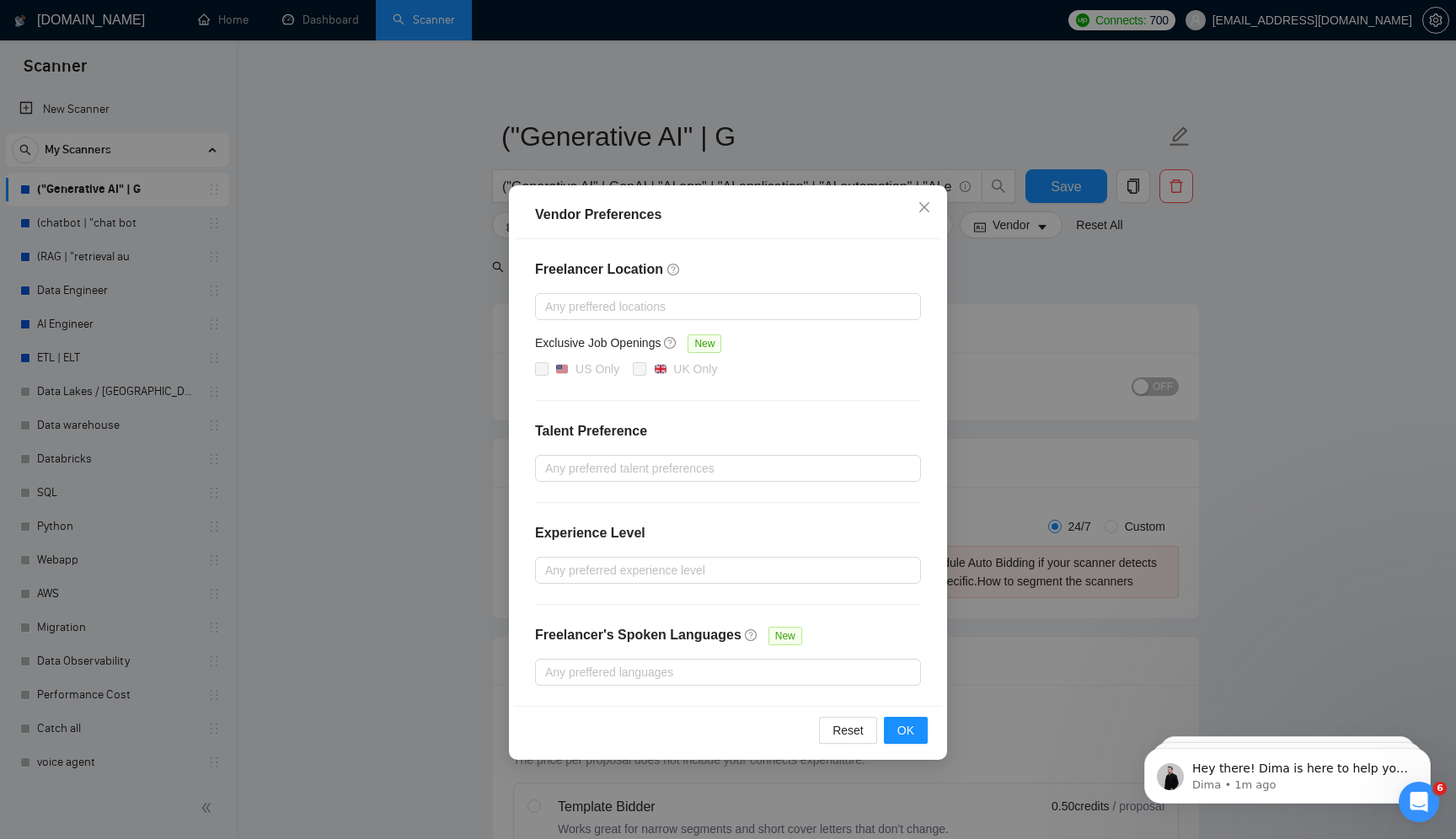
click at [1035, 321] on div "Vendor Preferences Freelancer Location Any preffered locations Exclusive Job Op…" at bounding box center [728, 419] width 1456 height 839
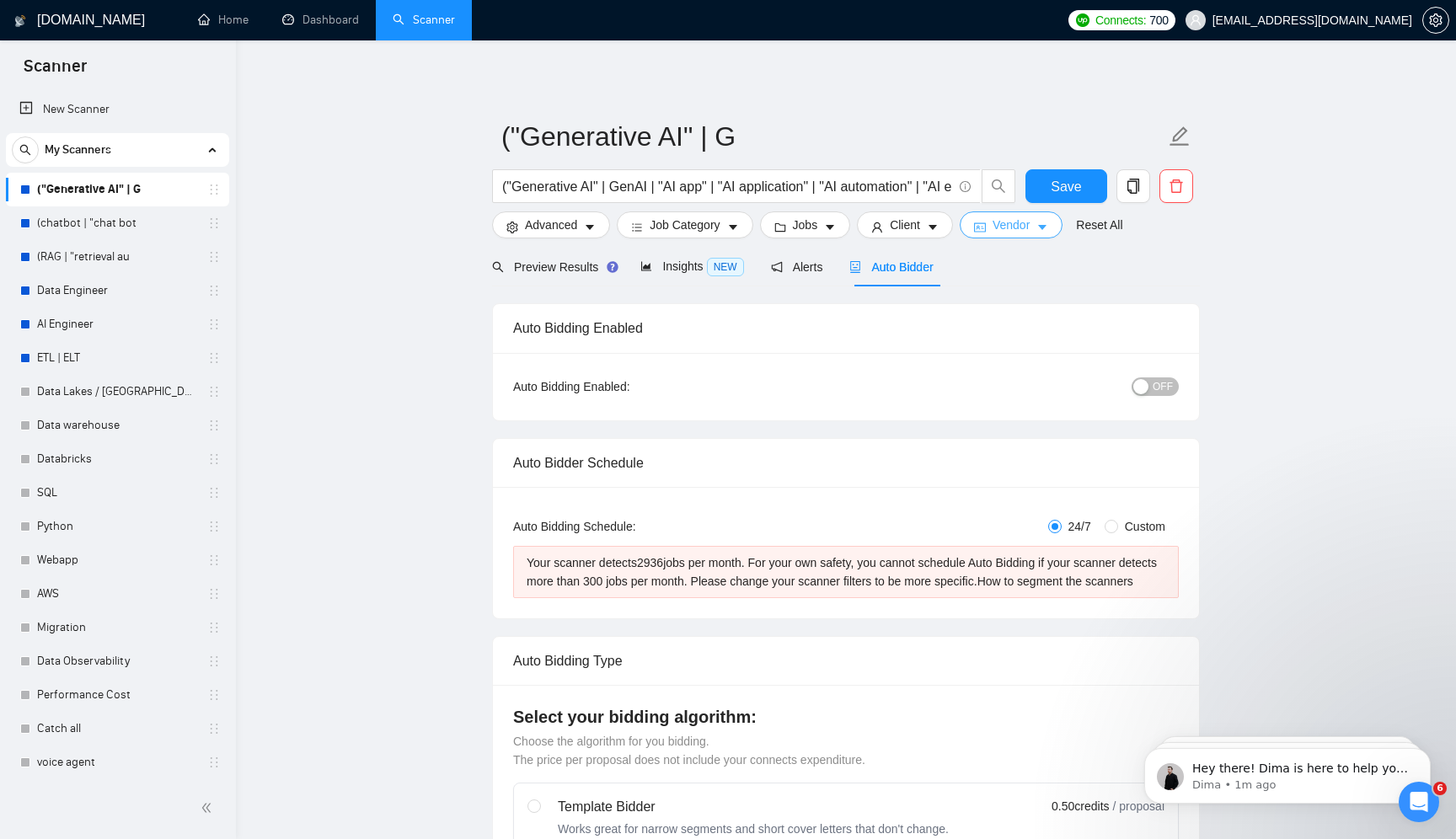
click at [1048, 230] on icon "caret-down" at bounding box center [1042, 227] width 12 height 12
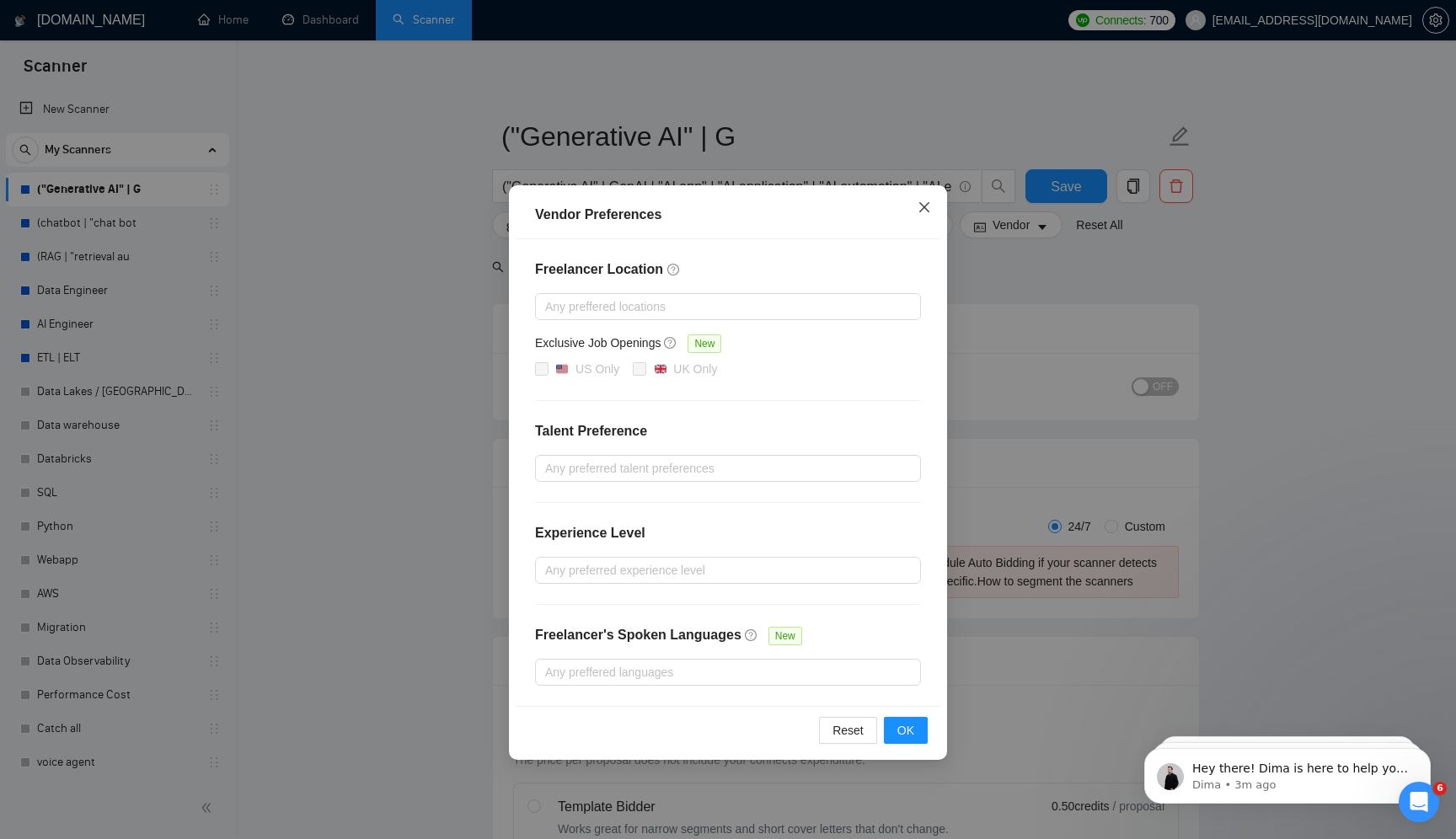
click at [936, 206] on span "Close" at bounding box center [924, 207] width 45 height 45
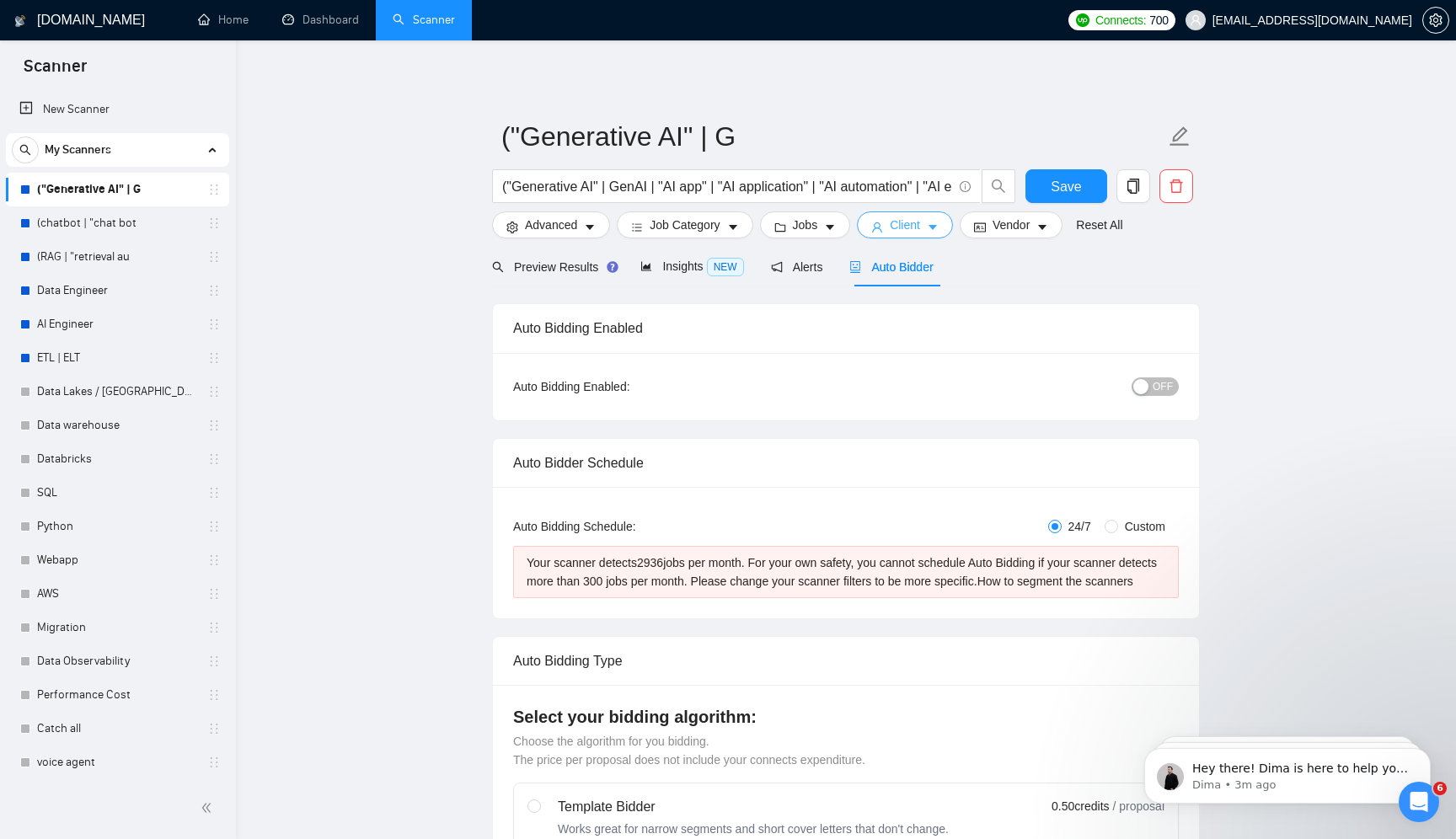
click at [920, 230] on span "Client" at bounding box center [905, 224] width 30 height 19
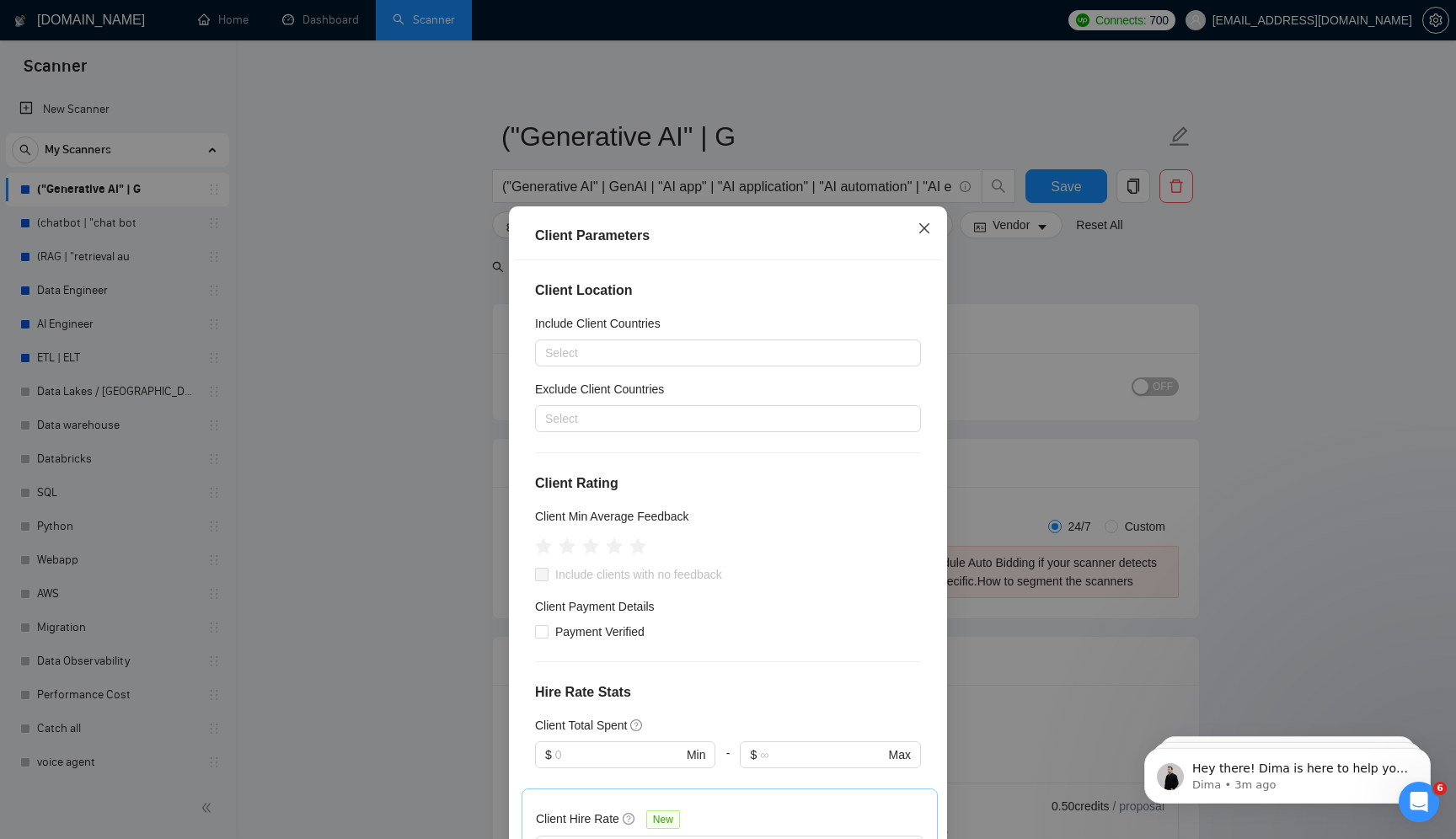
click at [926, 225] on icon "close" at bounding box center [924, 228] width 13 height 13
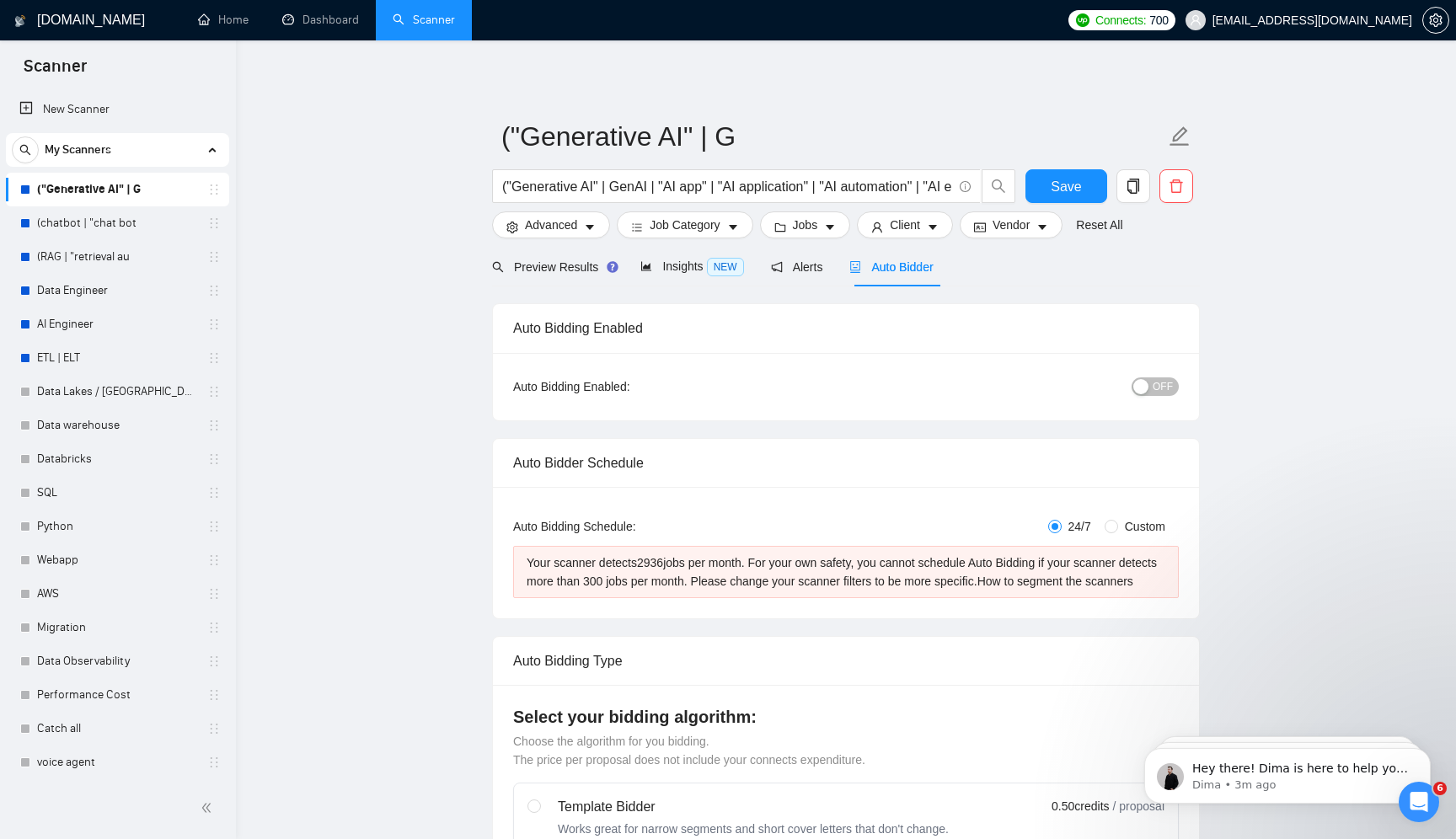
click at [895, 268] on span "Auto Bidder" at bounding box center [891, 267] width 84 height 13
click at [1159, 390] on span "OFF" at bounding box center [1162, 386] width 20 height 19
click at [1159, 390] on button "ON" at bounding box center [1157, 386] width 42 height 19
